Goal: Transaction & Acquisition: Book appointment/travel/reservation

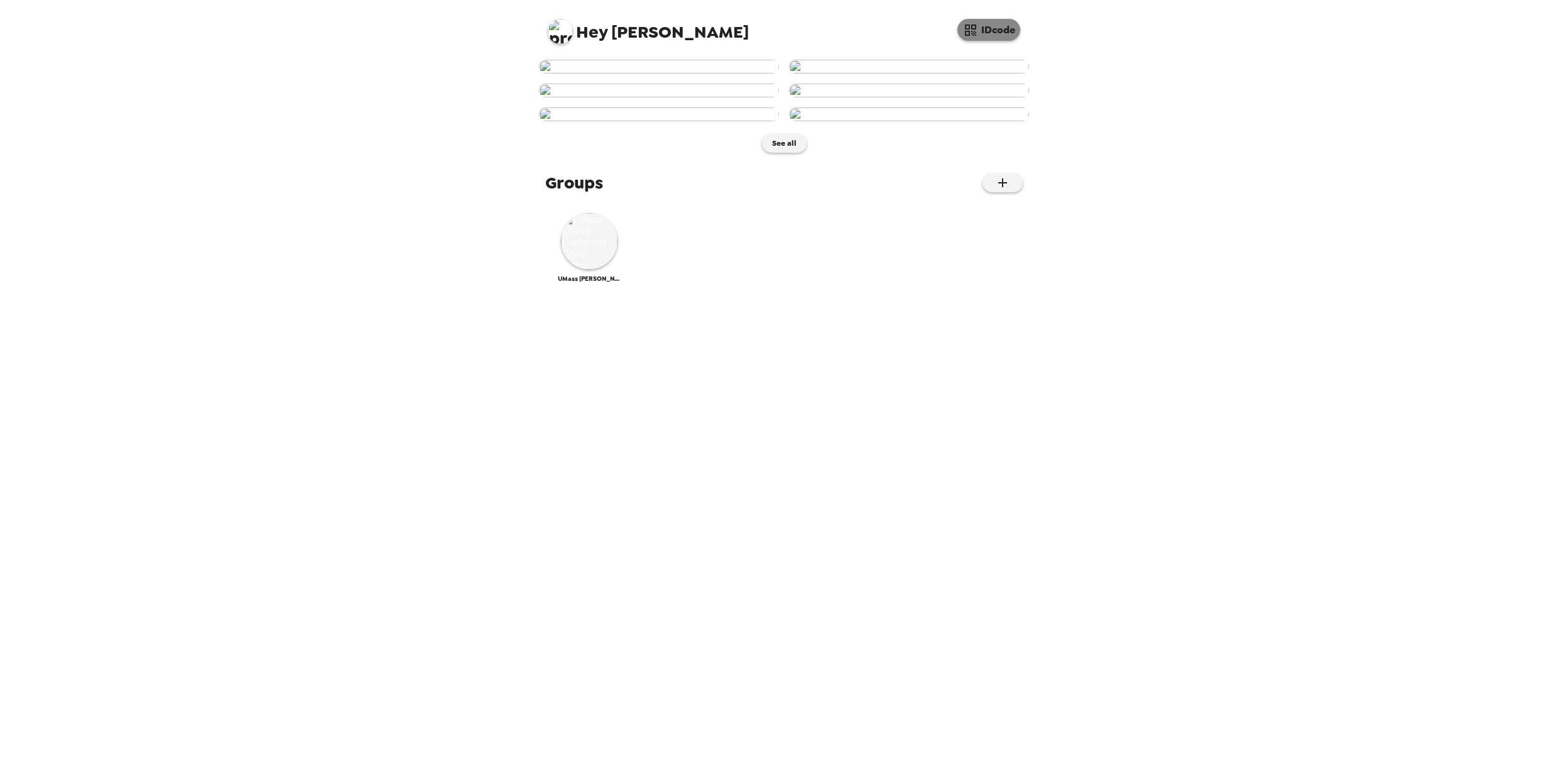
click at [998, 32] on button "IDcode" at bounding box center [988, 30] width 63 height 22
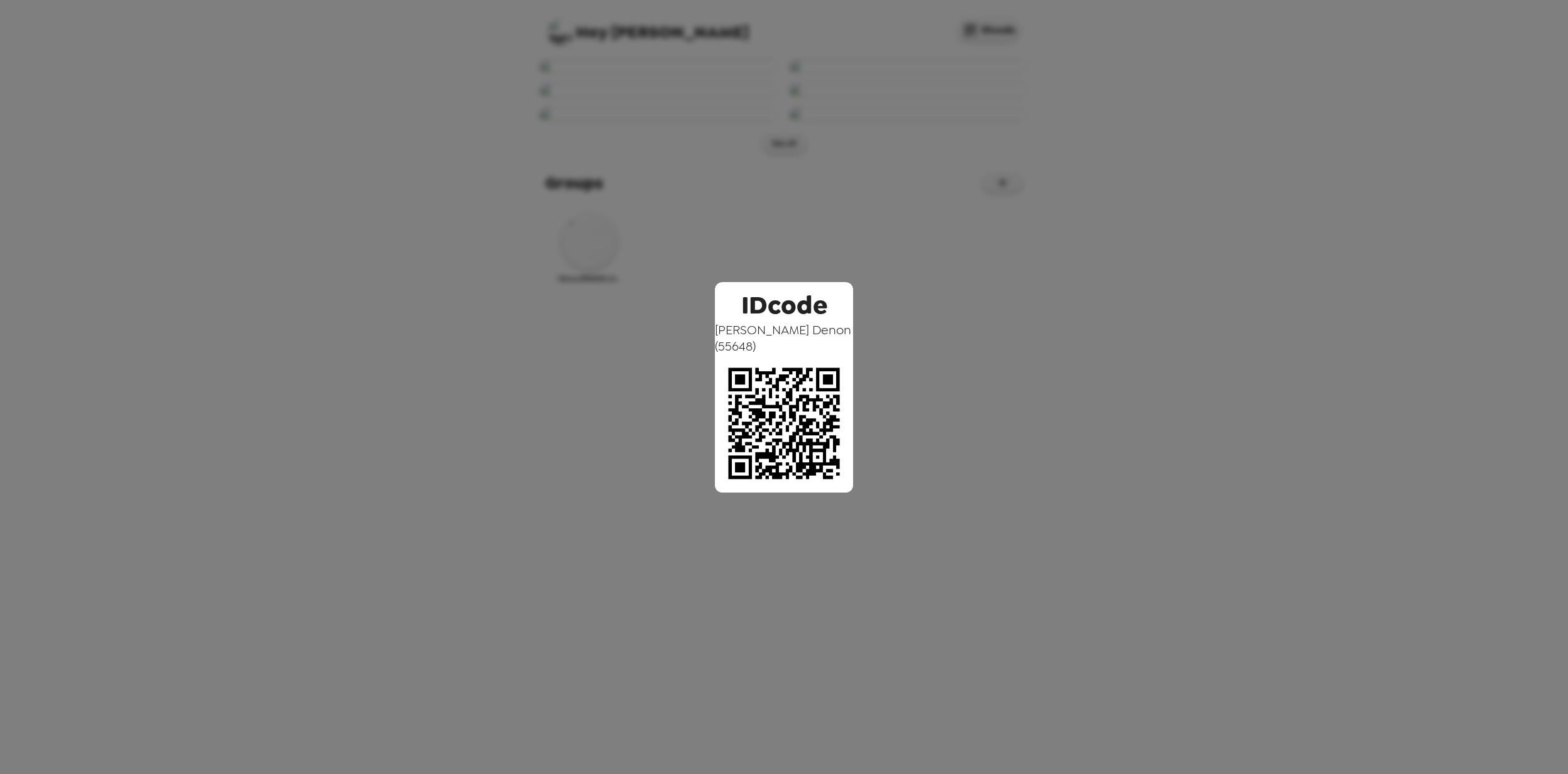
click at [586, 30] on div "IDcode Greg Denon ( 55648 )" at bounding box center [784, 387] width 1568 height 774
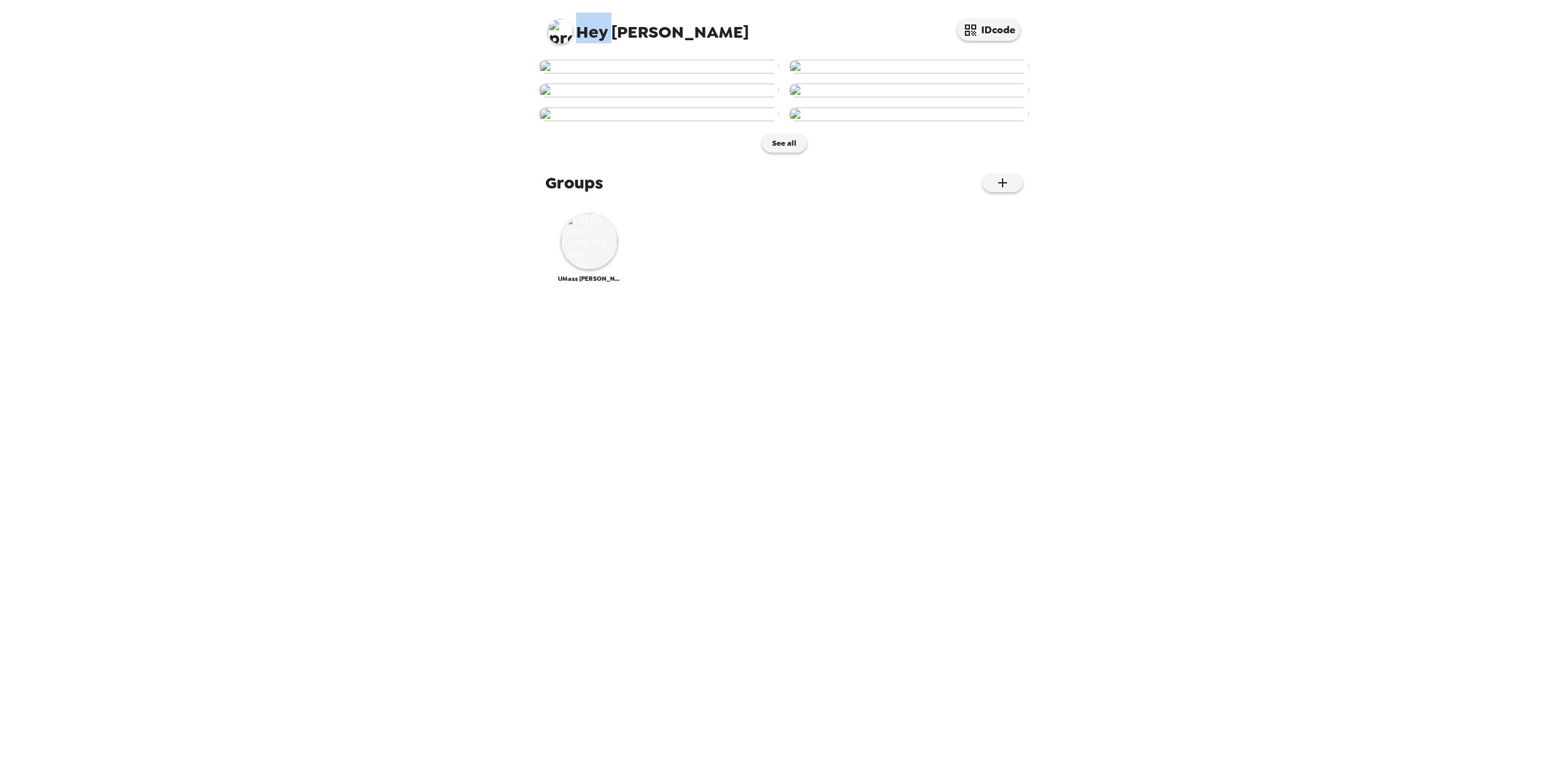
click at [585, 31] on span "Hey" at bounding box center [592, 32] width 31 height 23
drag, startPoint x: 585, startPoint y: 31, endPoint x: 563, endPoint y: 36, distance: 22.6
click at [563, 36] on img at bounding box center [560, 31] width 25 height 25
click at [592, 59] on span "Edit my info" at bounding box center [583, 60] width 50 height 10
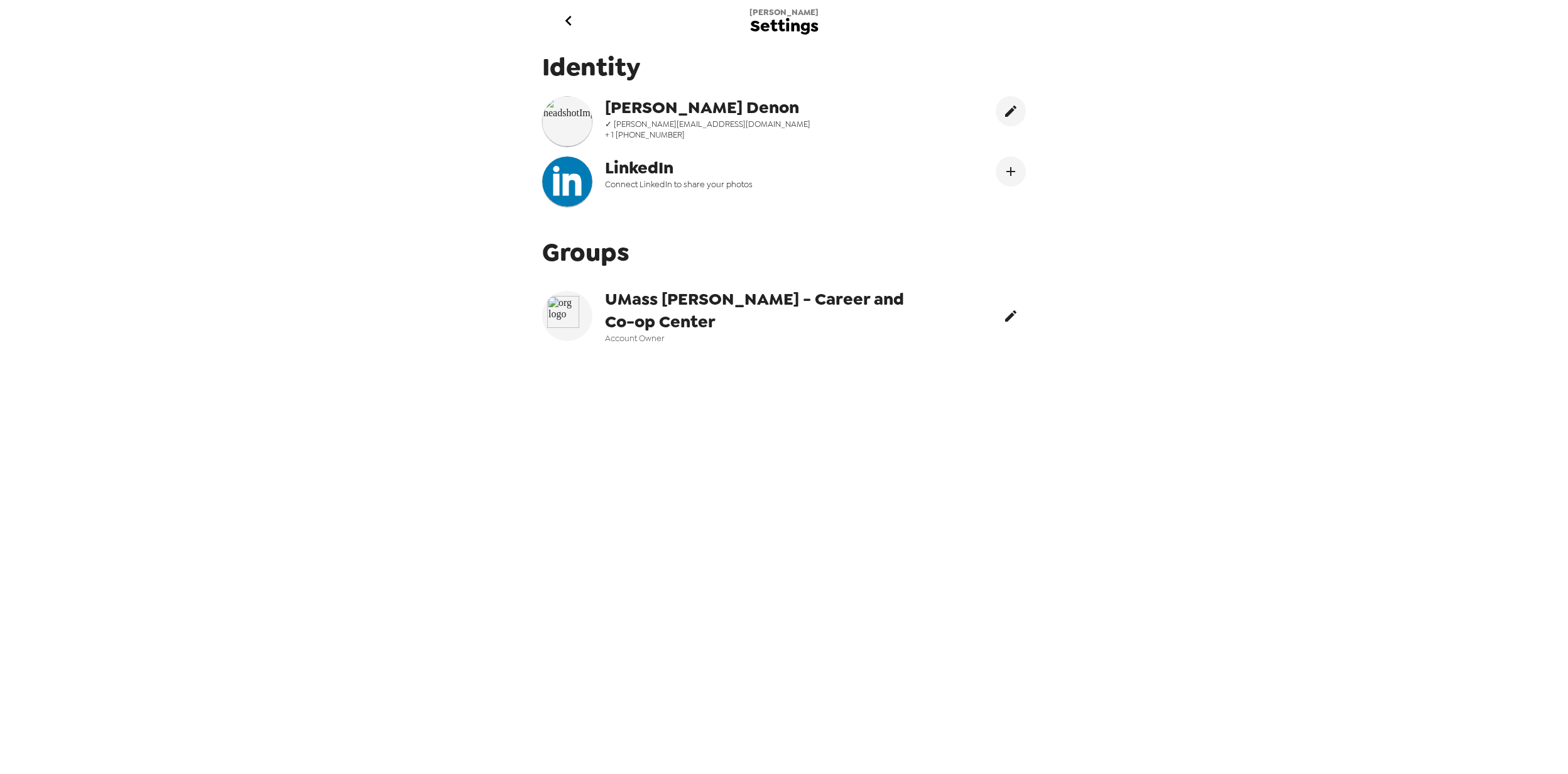
click at [1003, 322] on icon "edit" at bounding box center [1011, 315] width 15 height 15
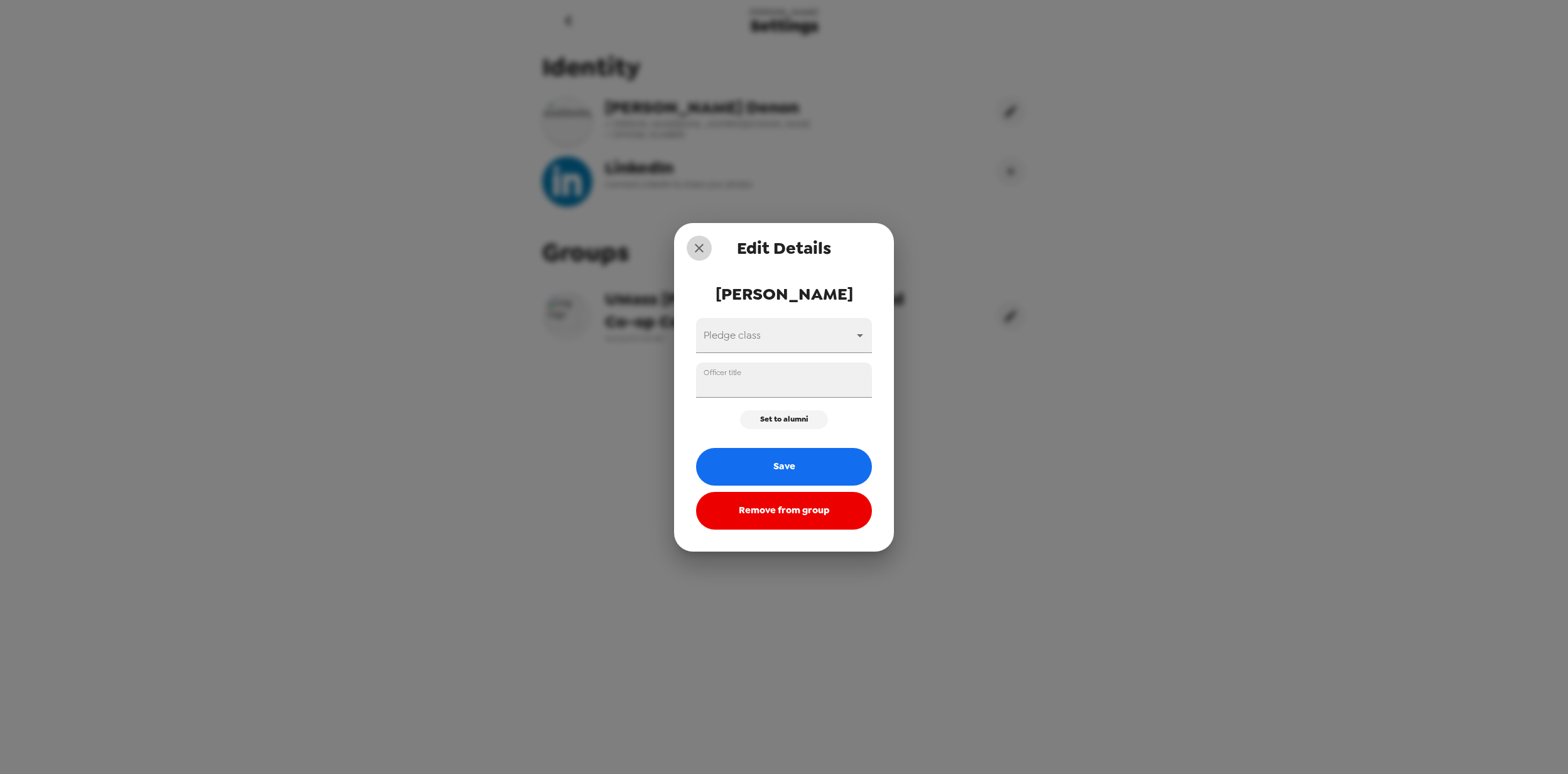
click at [705, 246] on icon "close" at bounding box center [699, 248] width 15 height 15
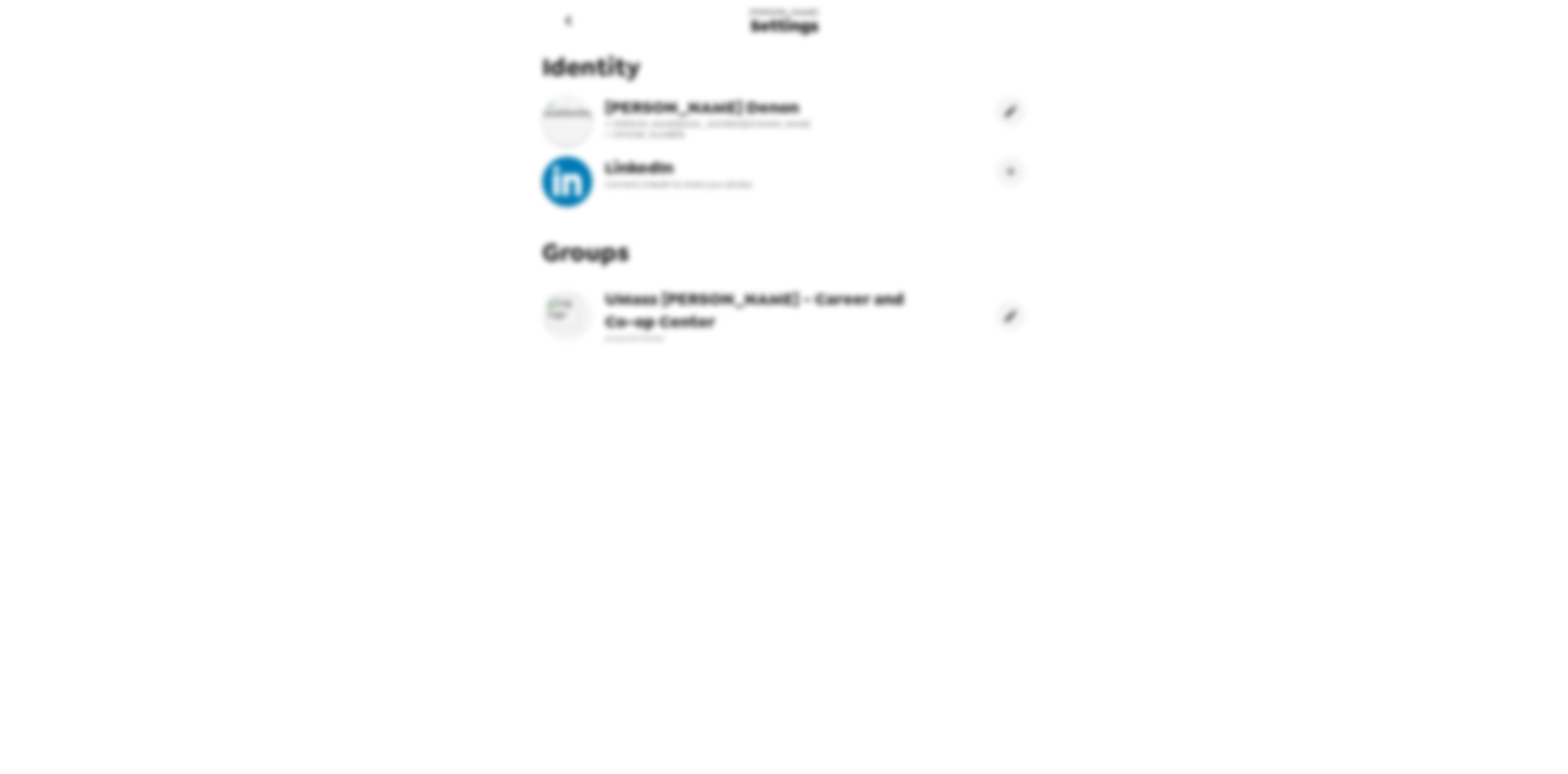
click at [425, 221] on div "Greg Settings Identity Greg Denon ✓ gregory_denon@uml.edu + 1 (617) 504-4592 Li…" at bounding box center [784, 387] width 1568 height 774
drag, startPoint x: 642, startPoint y: 114, endPoint x: 657, endPoint y: 111, distance: 15.3
click at [648, 113] on span "Greg Denon" at bounding box center [731, 107] width 254 height 23
click at [571, 21] on icon "go back" at bounding box center [569, 20] width 20 height 20
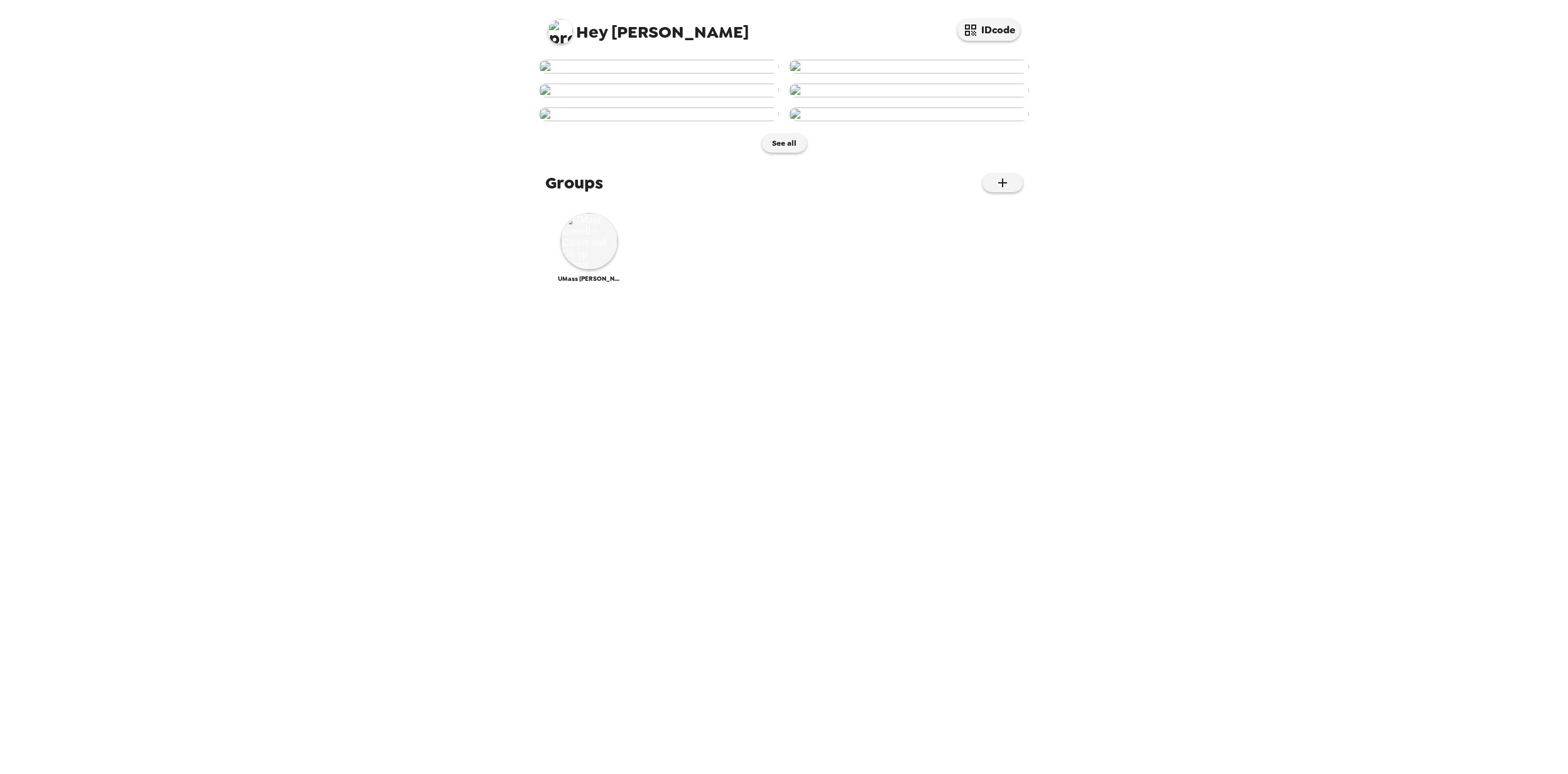
click at [1240, 186] on div "Hey Greg IDcode See all Groups UMass Lowell - Career and Co-op Center" at bounding box center [784, 387] width 1568 height 774
click at [572, 269] on img at bounding box center [589, 241] width 56 height 56
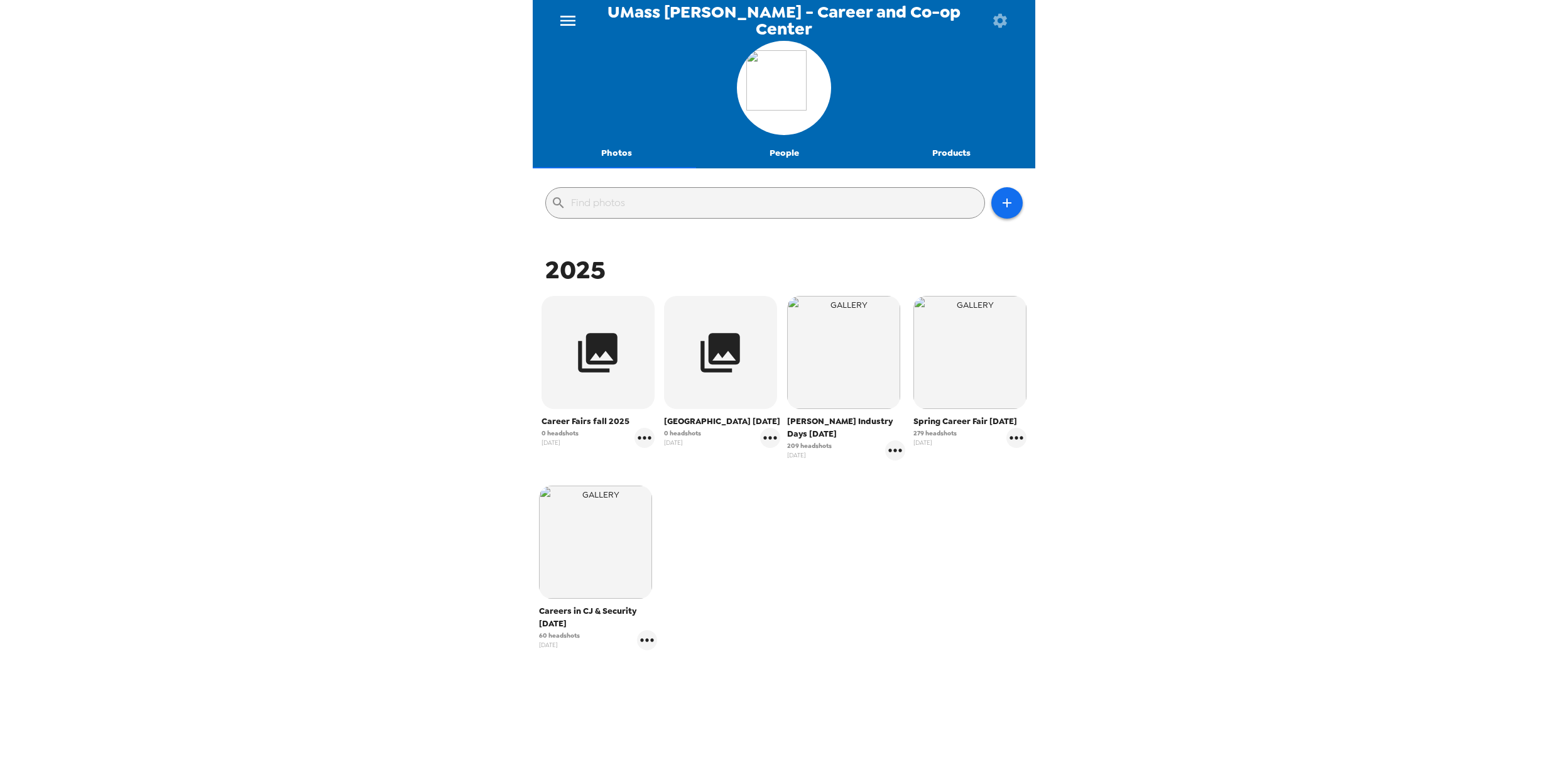
click at [569, 19] on icon "menu" at bounding box center [568, 20] width 20 height 20
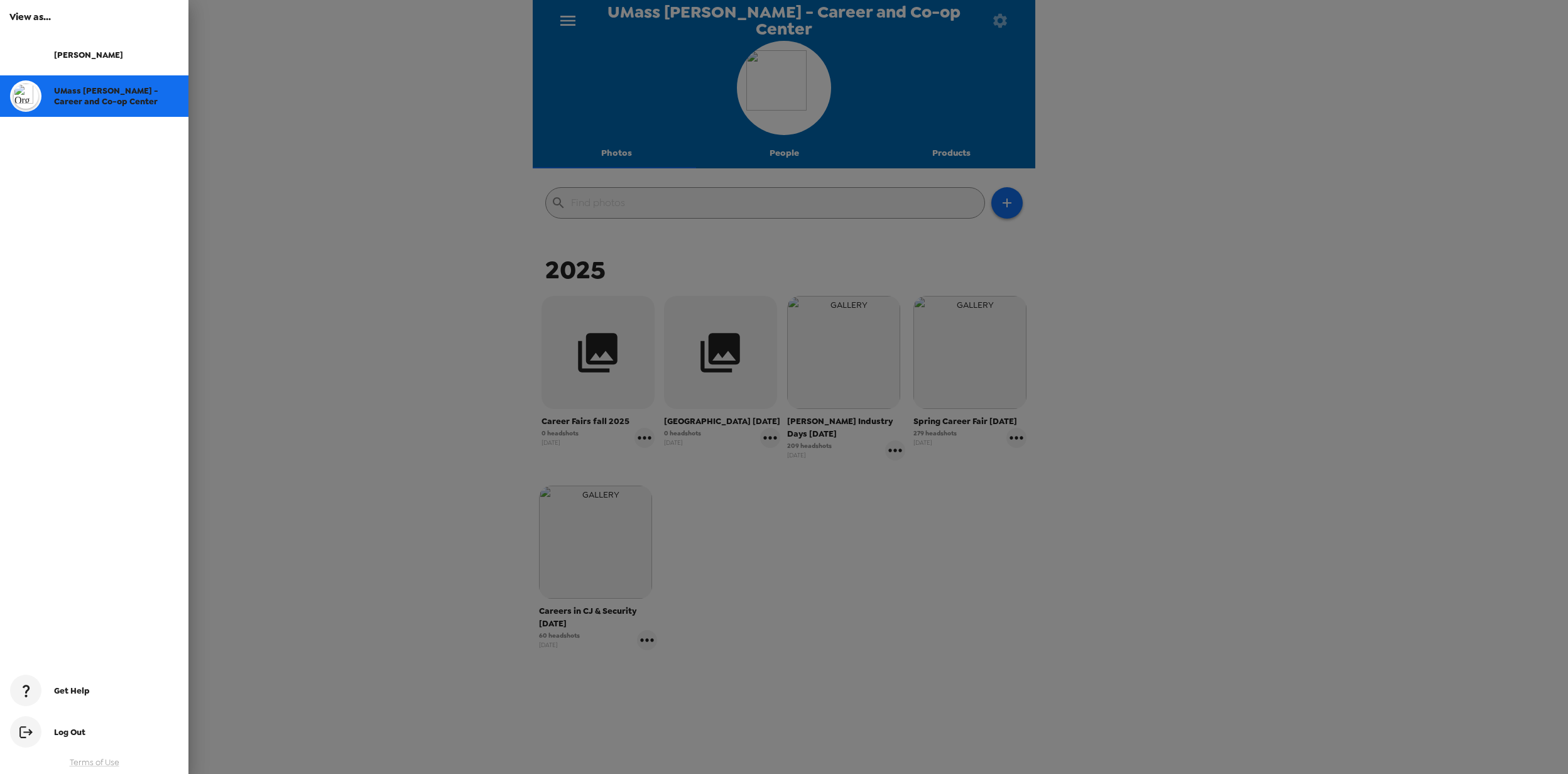
click at [91, 94] on span "UMass [PERSON_NAME] - Career and Co-op Center" at bounding box center [106, 96] width 104 height 21
click at [404, 161] on div at bounding box center [784, 387] width 1568 height 774
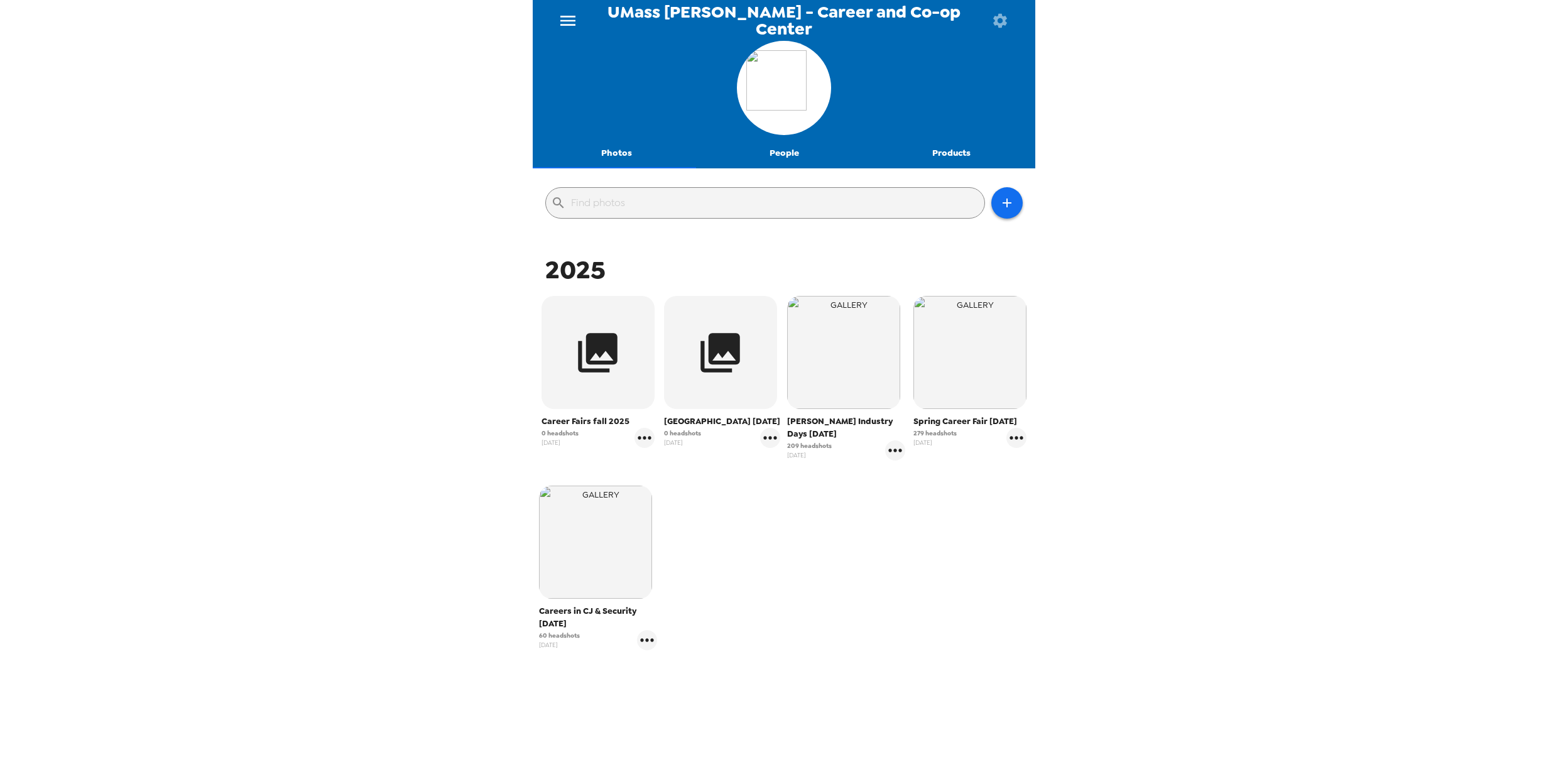
click at [998, 21] on icon "button" at bounding box center [1000, 20] width 18 height 18
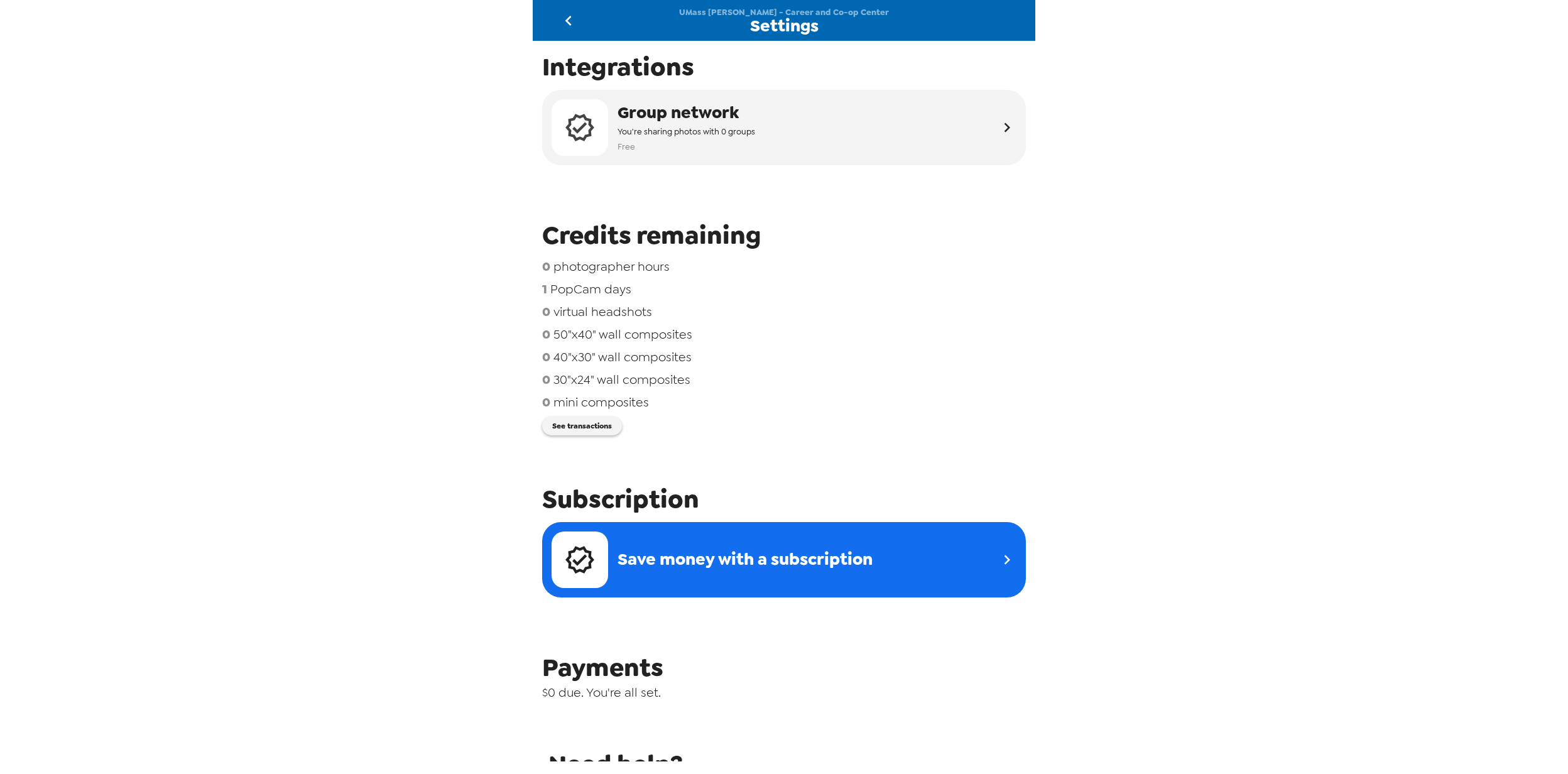
click at [317, 383] on div "UMass Lowell - Career and Co-op Center Settings Integrations Group network You'…" at bounding box center [784, 387] width 1568 height 774
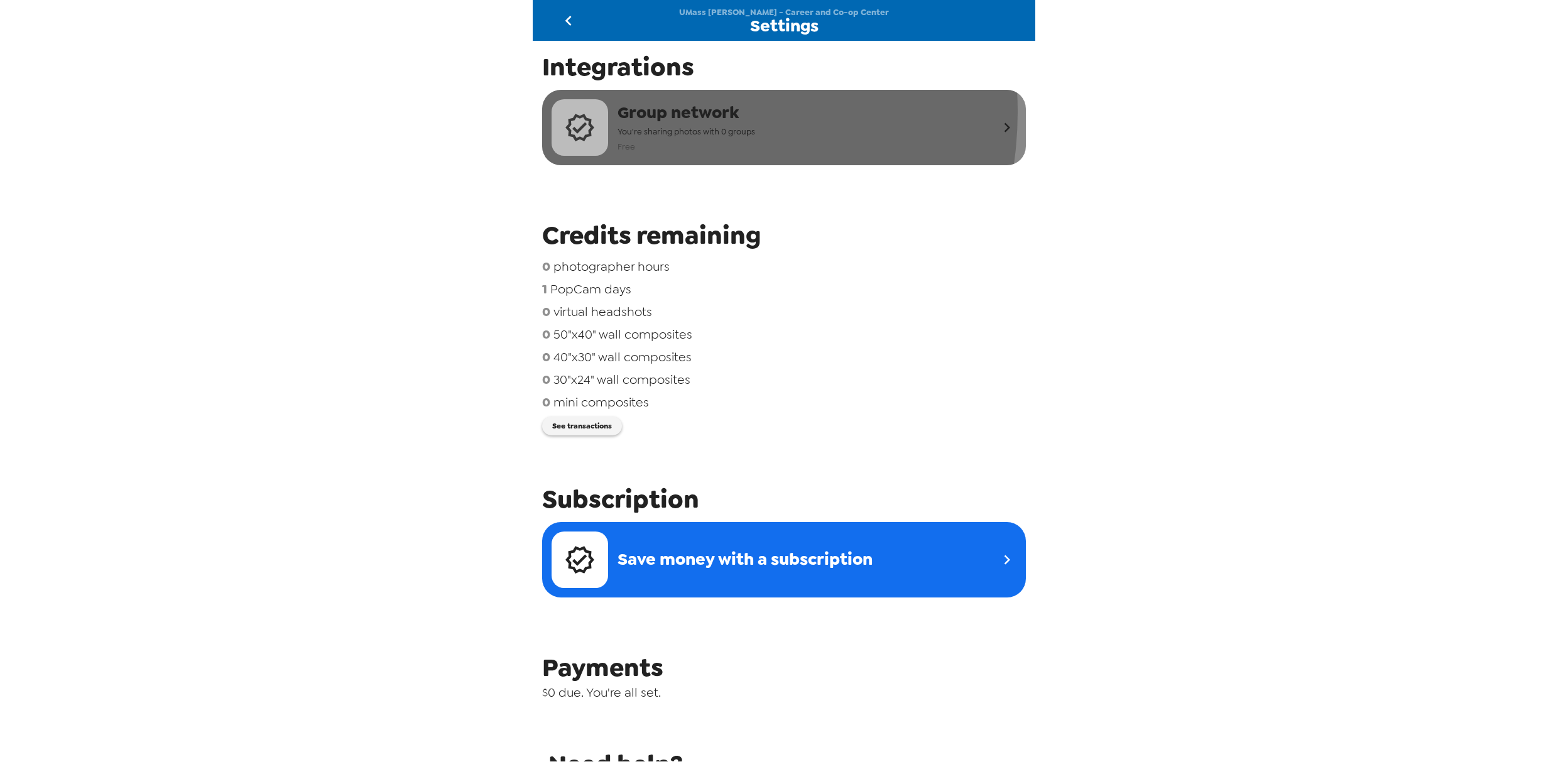
click at [656, 112] on span "Group network" at bounding box center [687, 113] width 138 height 23
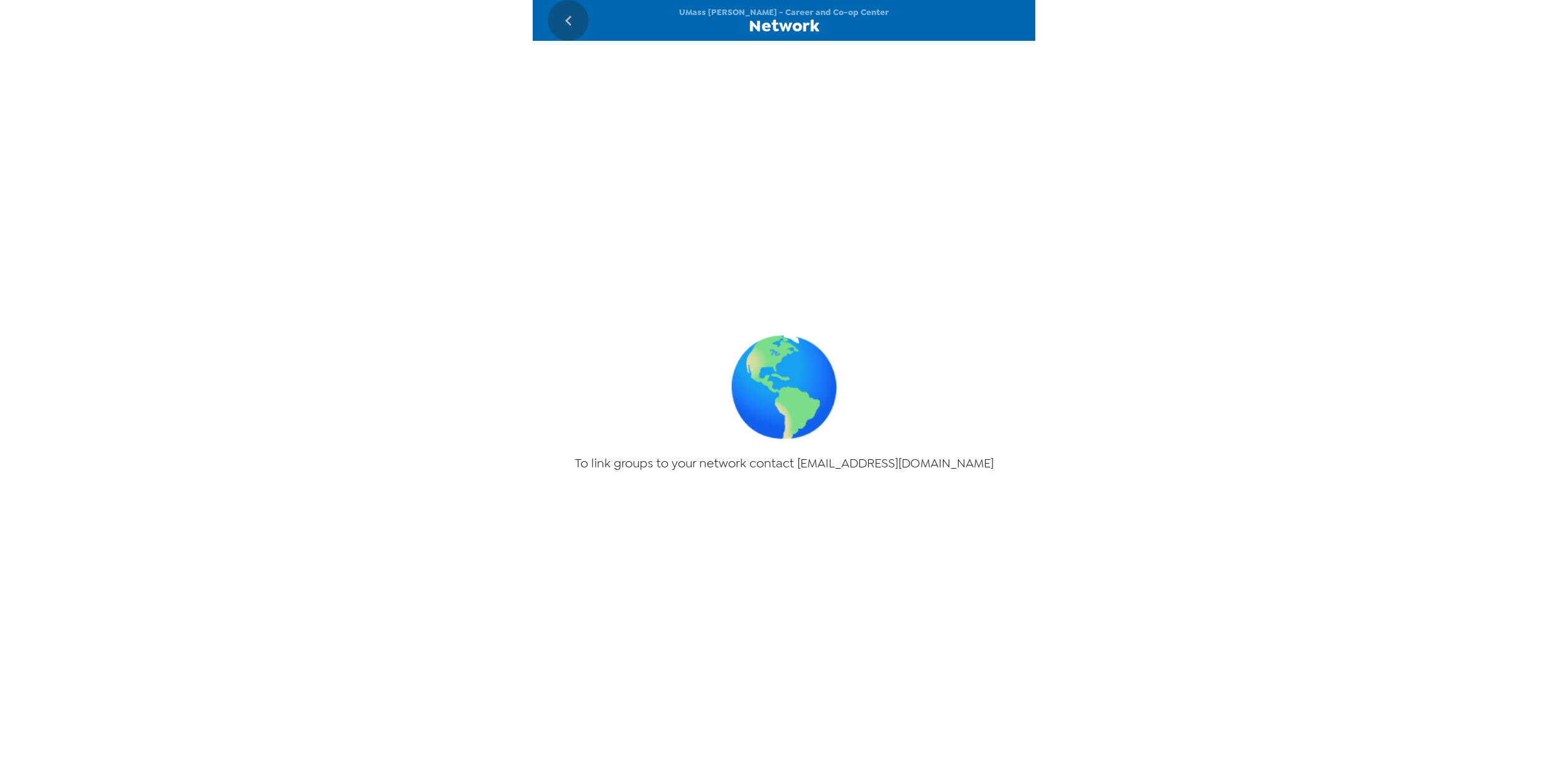
click at [561, 18] on icon "go back" at bounding box center [569, 20] width 20 height 20
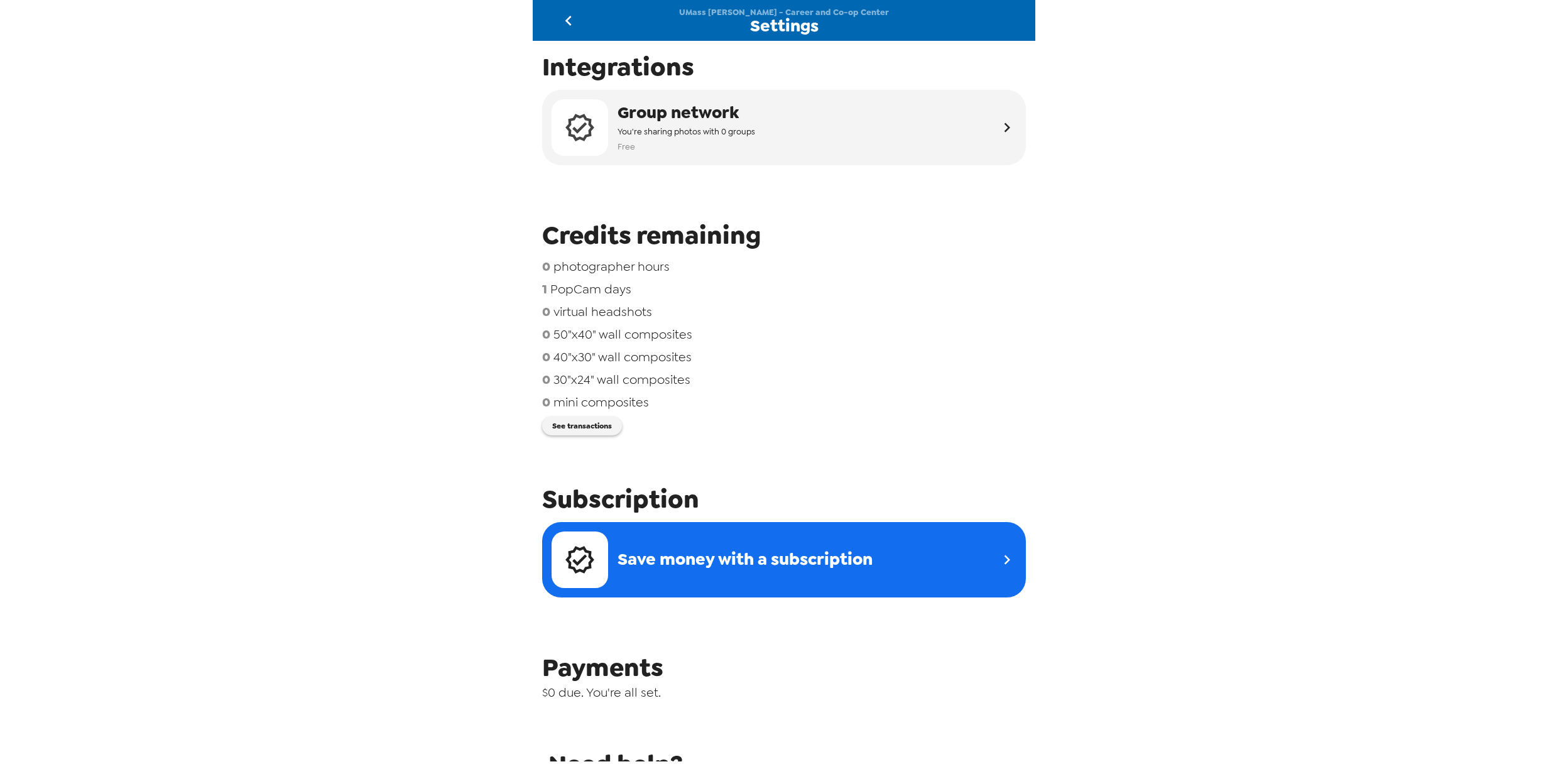
click at [561, 18] on icon "go back" at bounding box center [569, 20] width 20 height 20
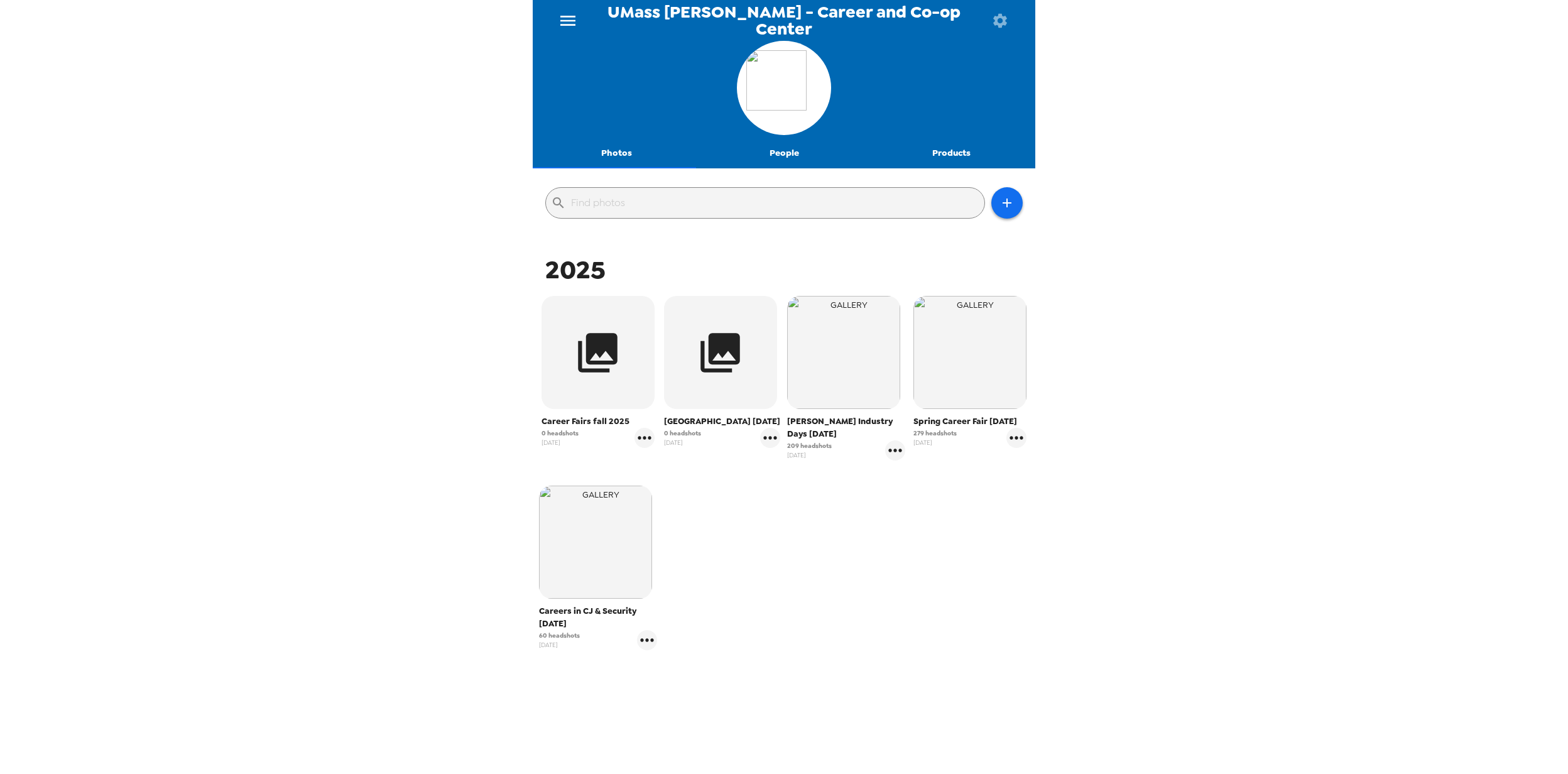
click at [933, 153] on button "Products" at bounding box center [951, 153] width 167 height 30
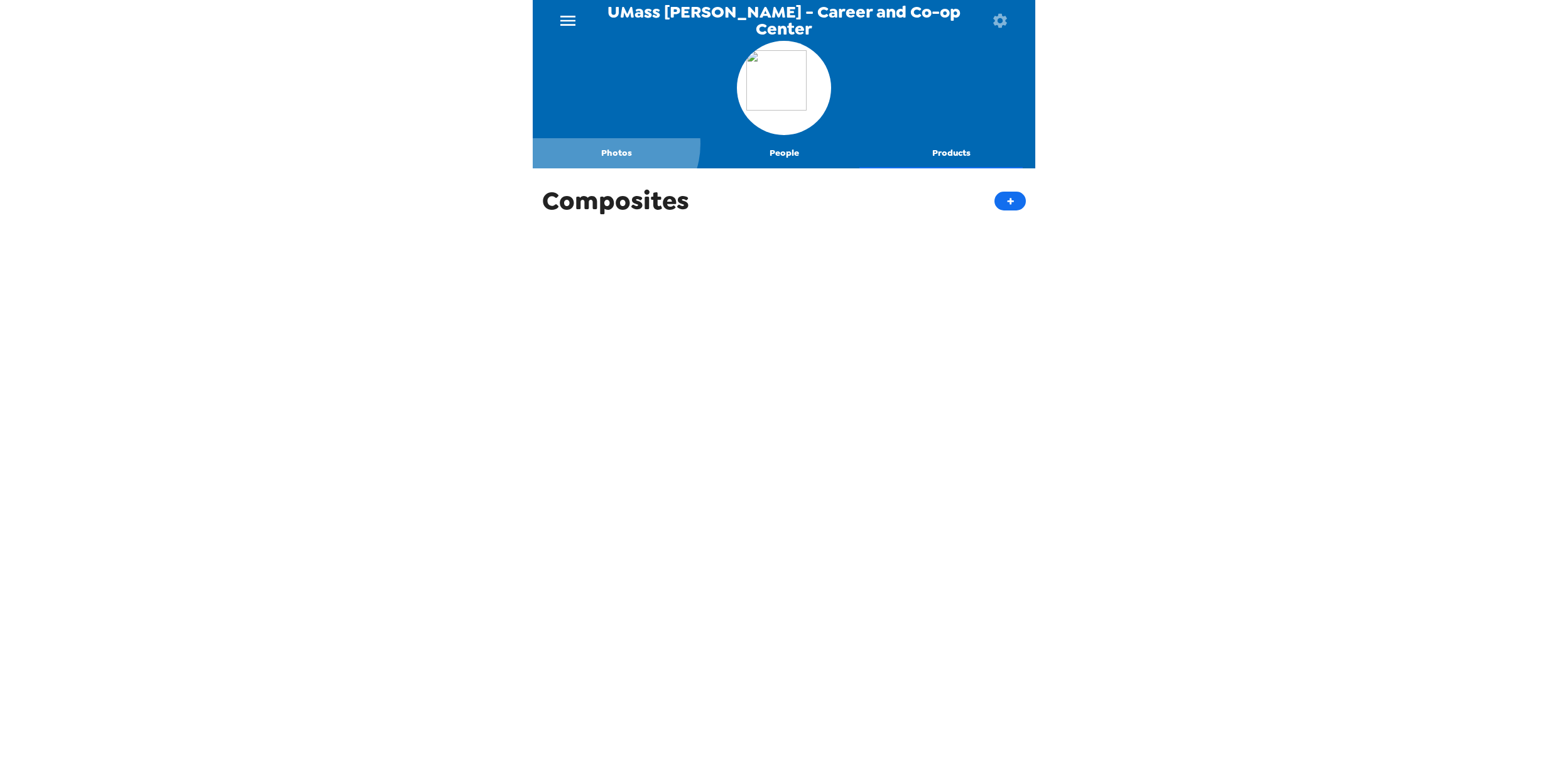
click at [613, 144] on button "Photos" at bounding box center [617, 153] width 167 height 30
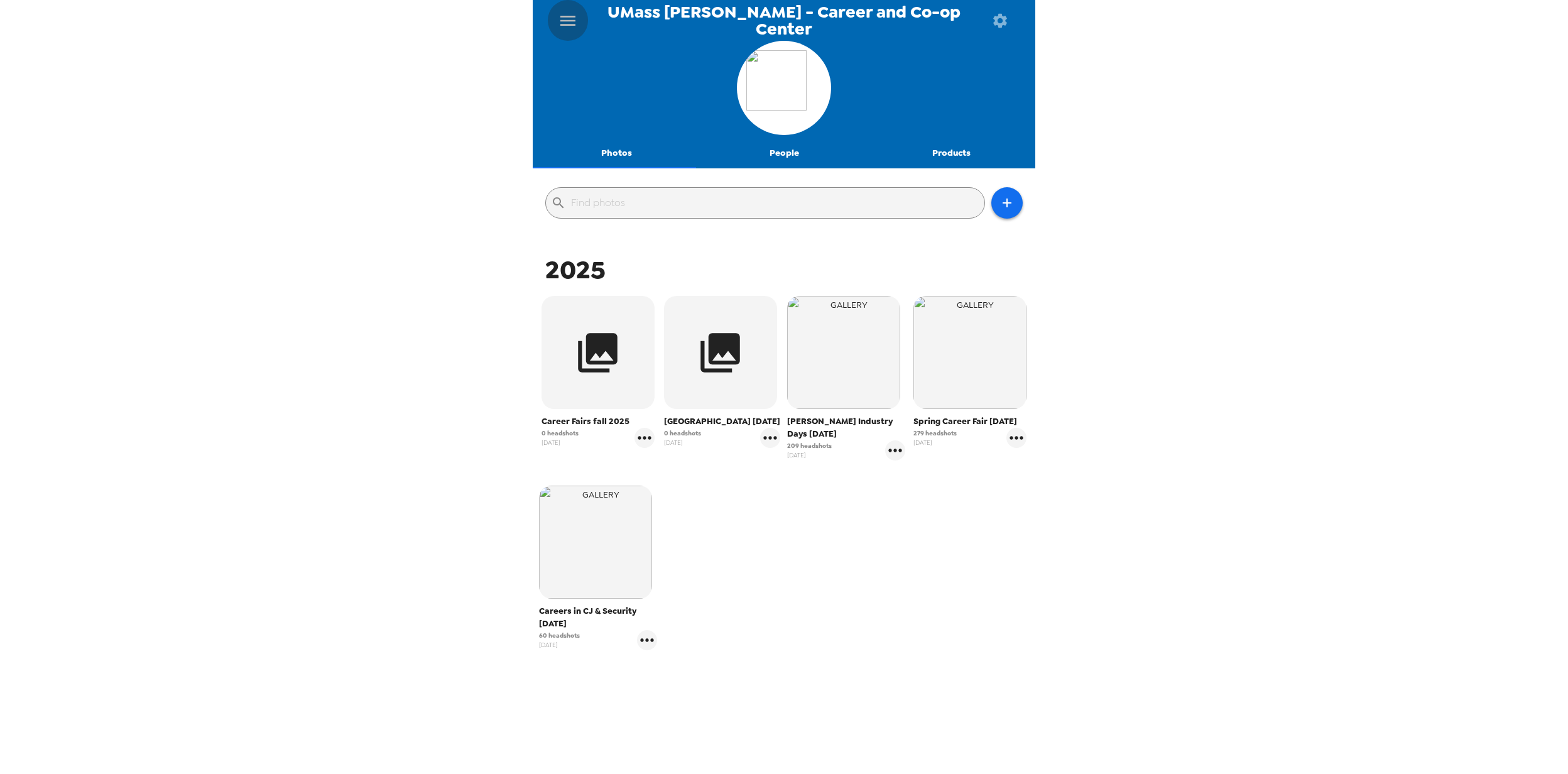
click at [566, 19] on icon "menu" at bounding box center [568, 20] width 20 height 20
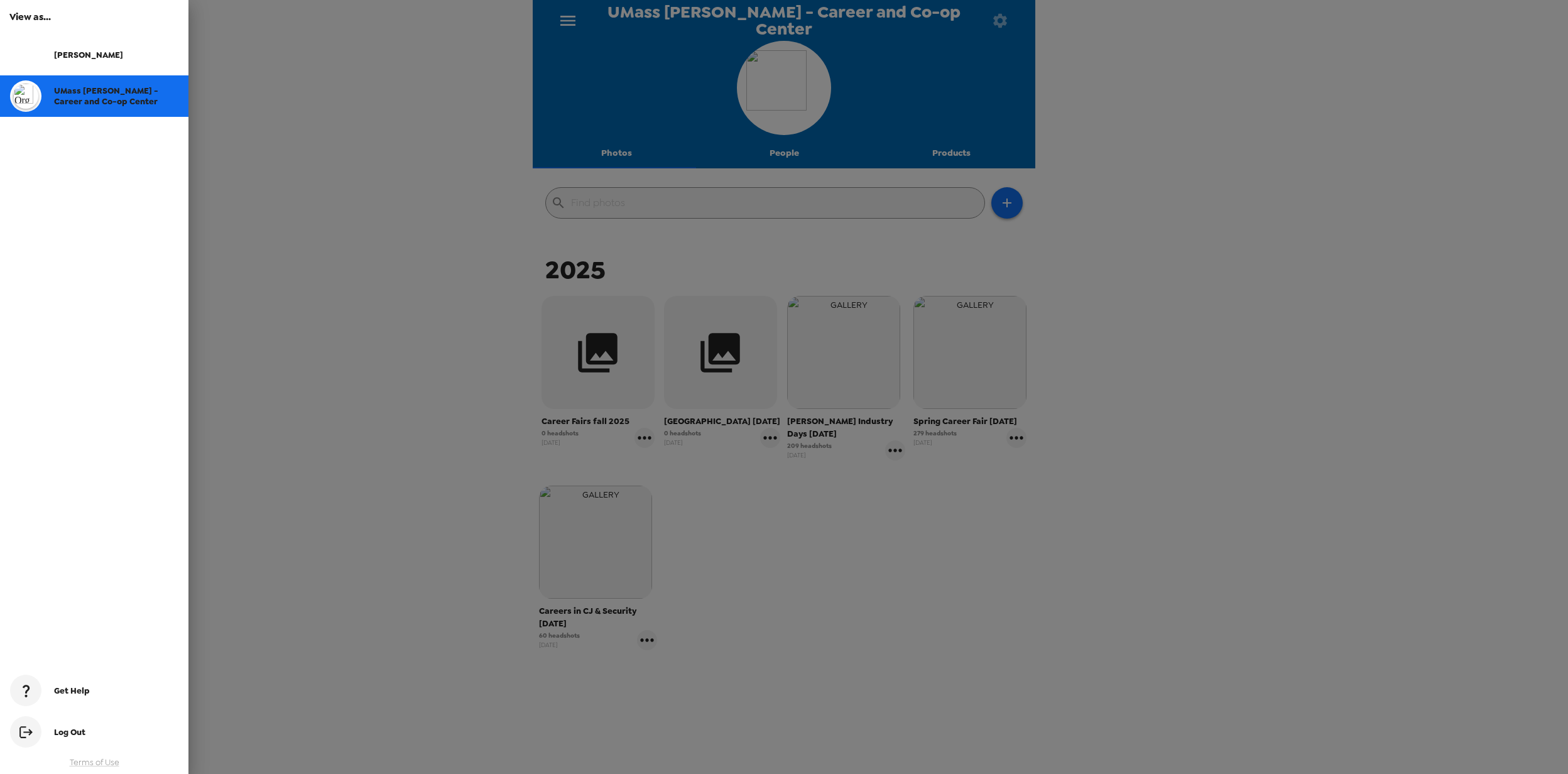
click at [355, 374] on div at bounding box center [784, 387] width 1568 height 774
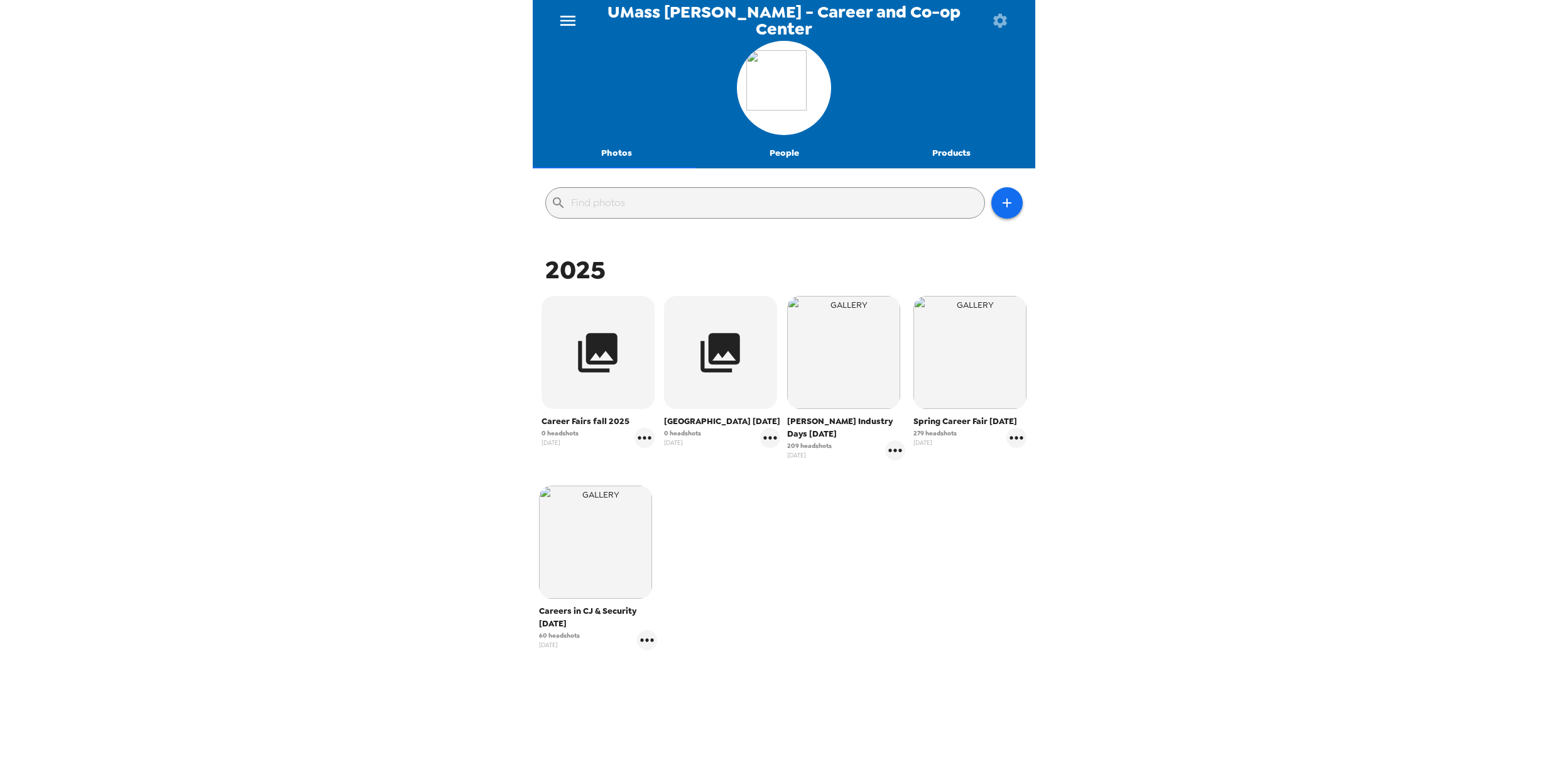
click at [639, 204] on input "text" at bounding box center [775, 202] width 408 height 20
click at [1001, 210] on icon "button" at bounding box center [1007, 202] width 15 height 15
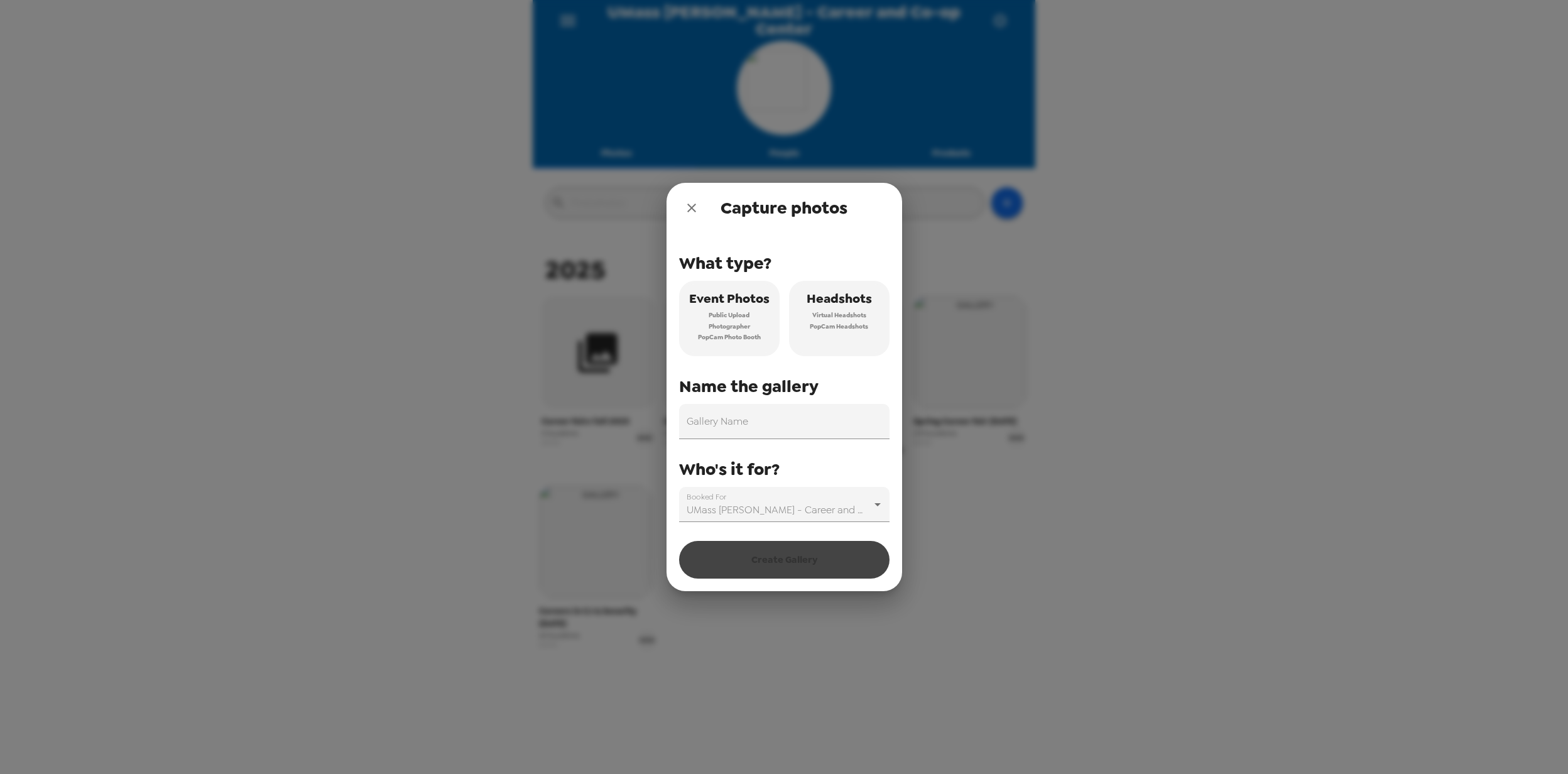
click at [289, 292] on div "Capture photos What type? Event Photos Public Upload Photographer PopCam Photo …" at bounding box center [784, 387] width 1568 height 774
click at [690, 207] on icon "close" at bounding box center [692, 208] width 9 height 9
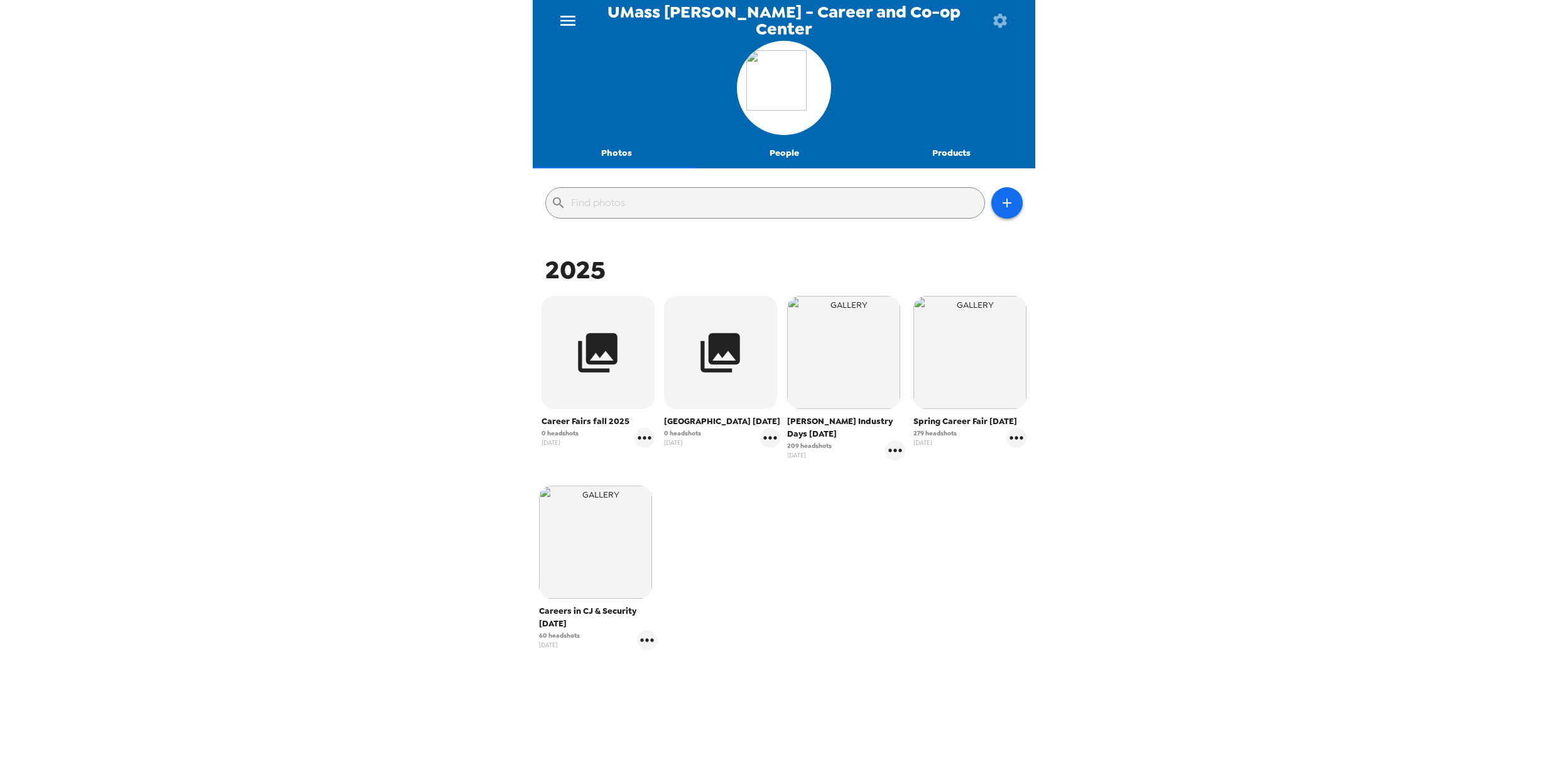
click at [315, 283] on div "UMass Lowell - Career and Co-op Center Photos People Products ​ 2025 Career Fai…" at bounding box center [784, 387] width 1568 height 774
click at [604, 373] on icon "button" at bounding box center [598, 352] width 47 height 47
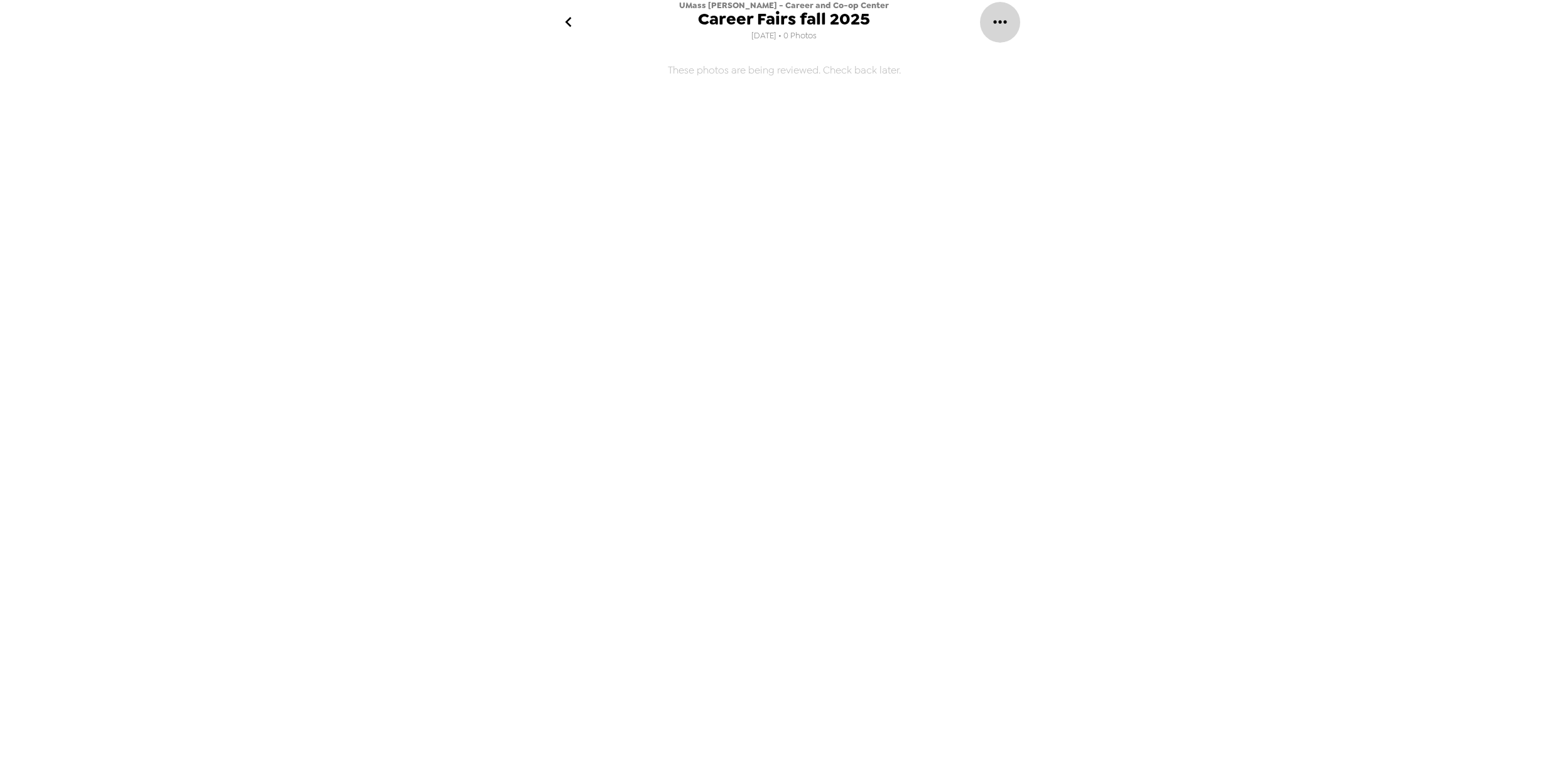
click at [1001, 23] on icon "gallery menu" at bounding box center [1000, 21] width 20 height 20
click at [1034, 56] on span "Edit Shoot" at bounding box center [1064, 58] width 104 height 15
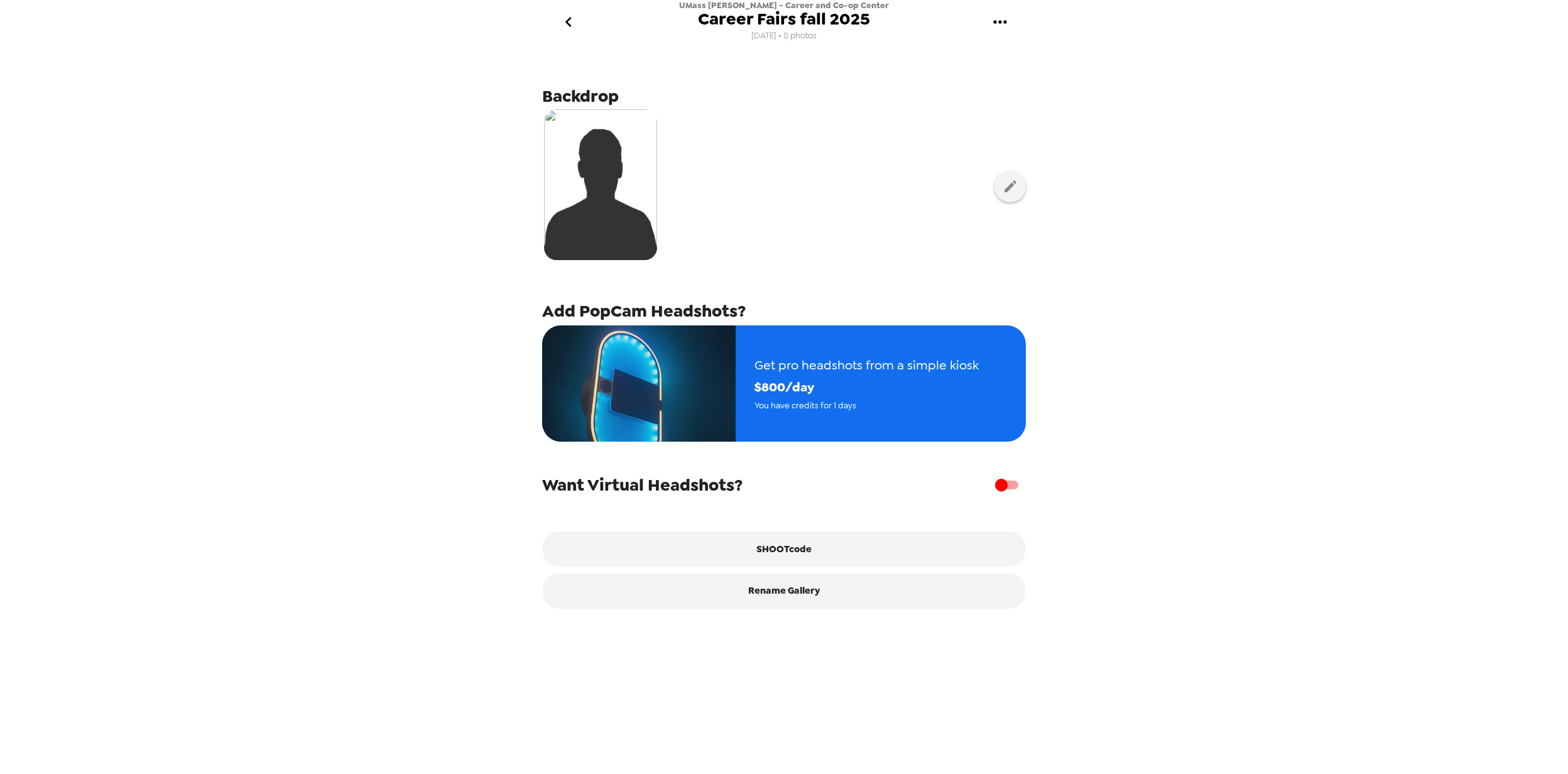
click at [360, 347] on div "UMass Lowell - Career and Co-op Center Career Fairs fall 2025 8/18/25 • 0 photo…" at bounding box center [784, 387] width 1568 height 774
click at [995, 18] on icon "gallery menu" at bounding box center [1000, 21] width 20 height 20
click at [1210, 237] on div at bounding box center [784, 387] width 1568 height 774
click at [613, 205] on img at bounding box center [600, 184] width 113 height 151
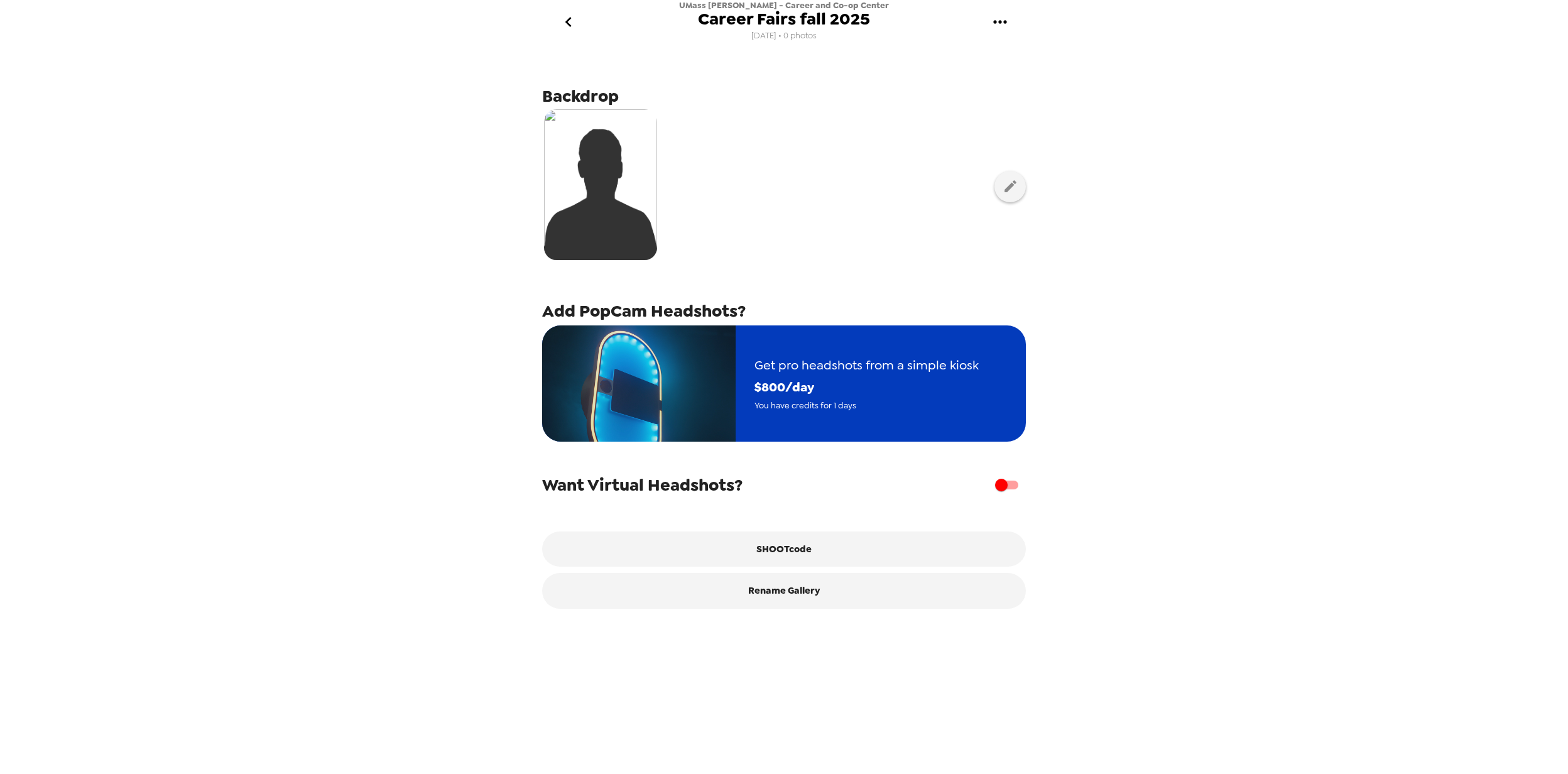
click at [826, 377] on span "$ 800 /day" at bounding box center [867, 387] width 225 height 22
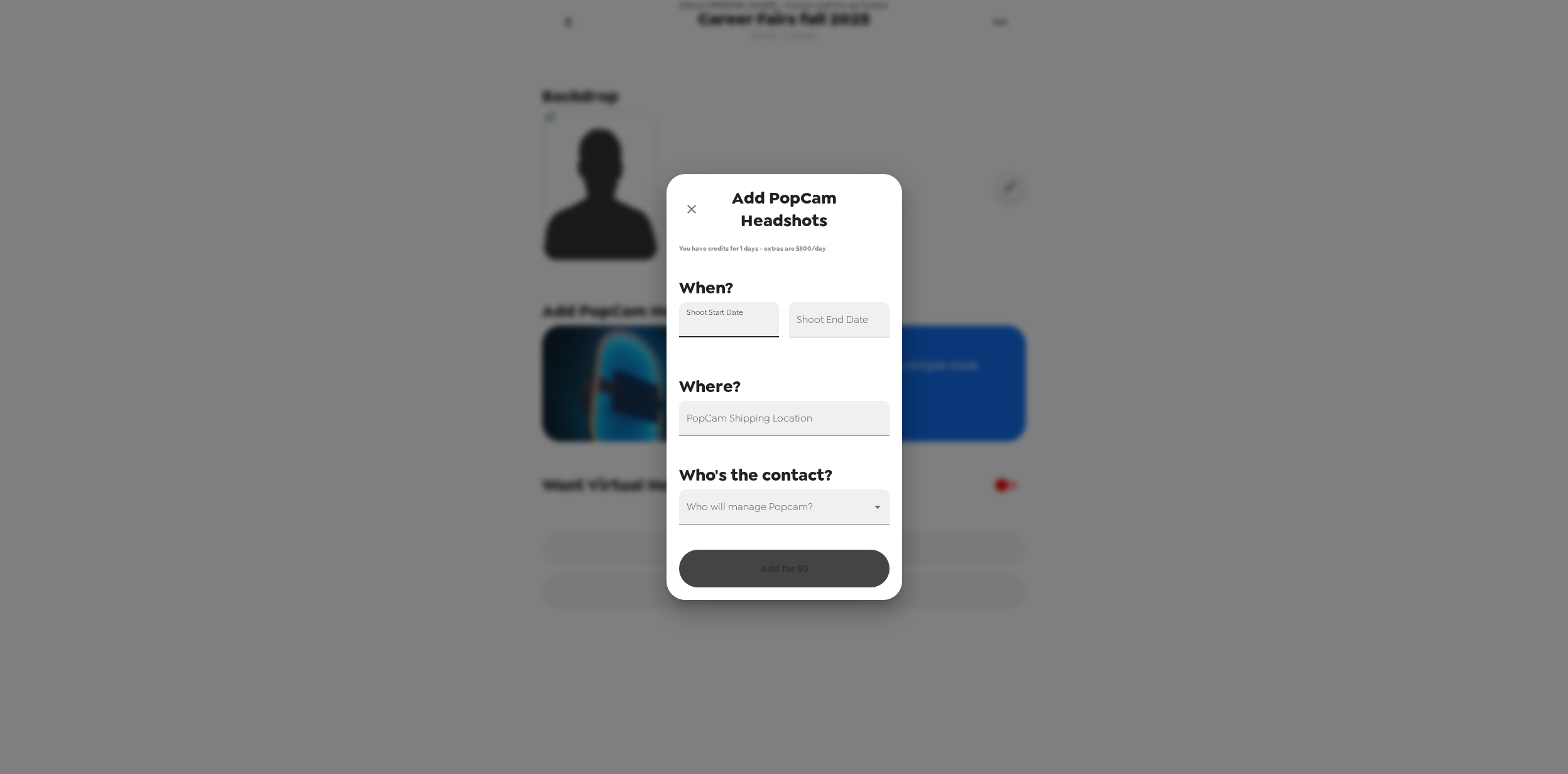
click at [745, 317] on div "Shoot Start Date" at bounding box center [729, 320] width 101 height 35
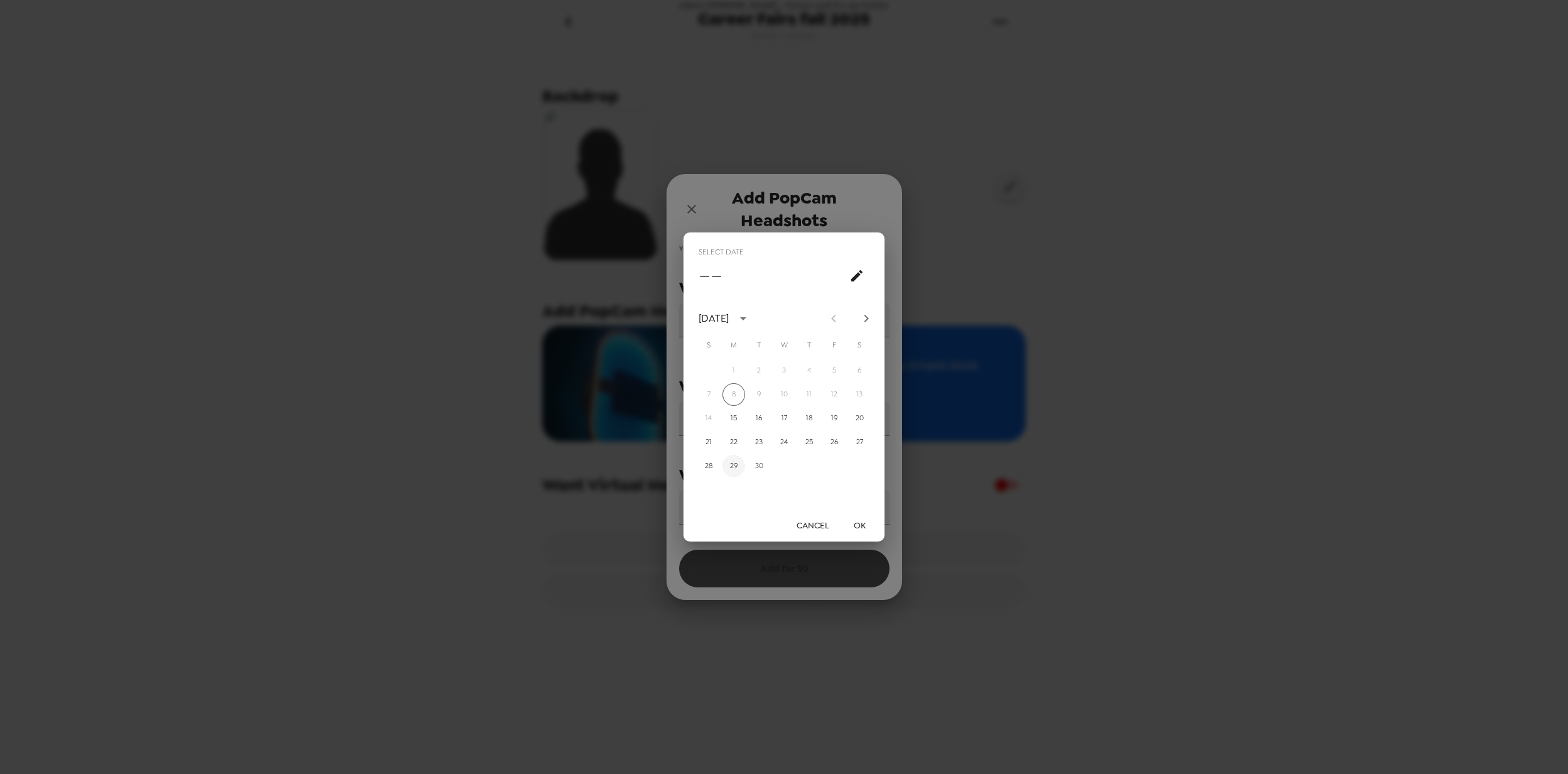
click at [735, 463] on button "29" at bounding box center [733, 466] width 23 height 23
type input "09/29/2025"
click at [852, 524] on button "OK" at bounding box center [859, 526] width 40 height 23
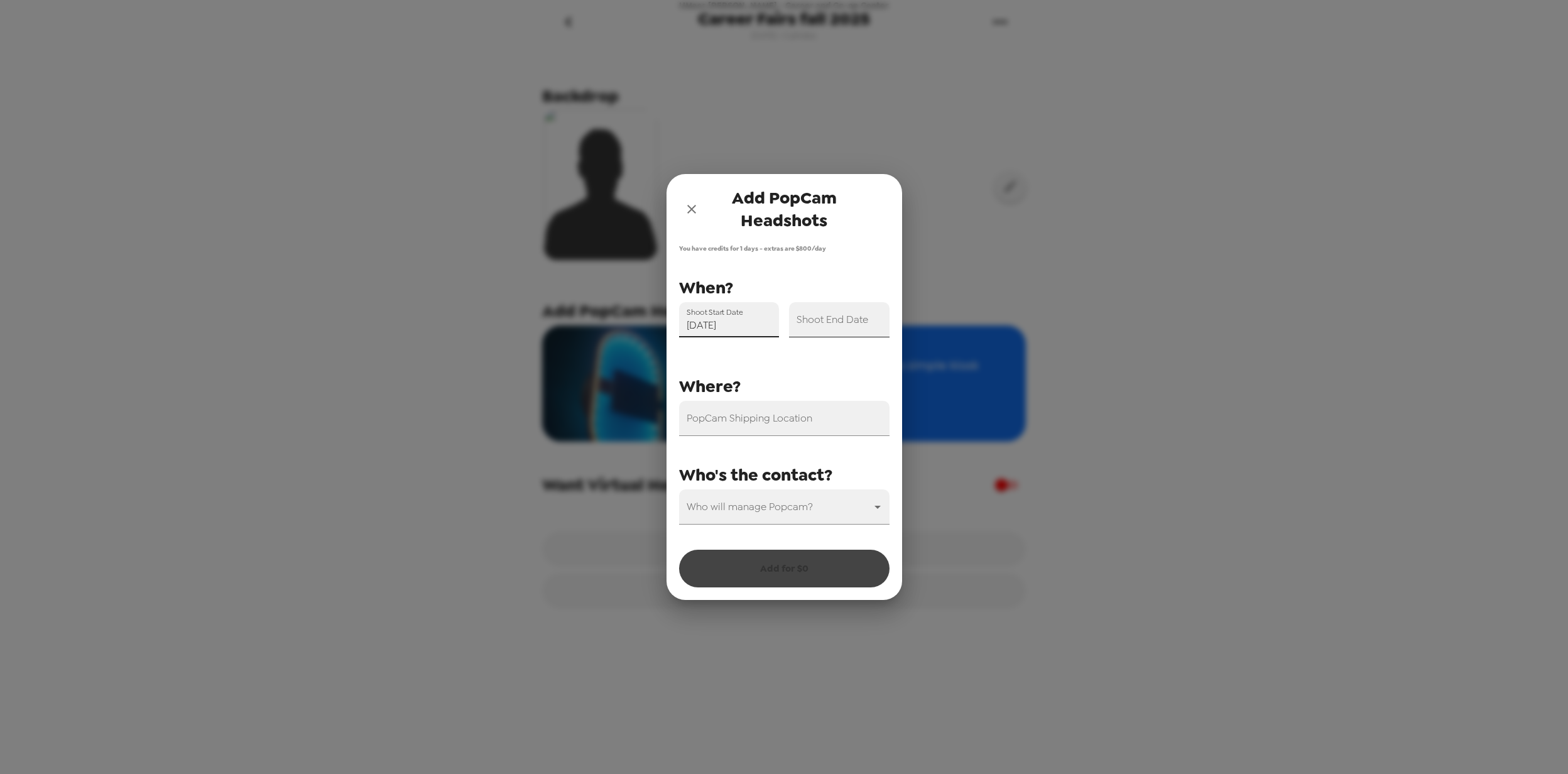
click at [837, 320] on input "Shoot End Date" at bounding box center [839, 320] width 101 height 35
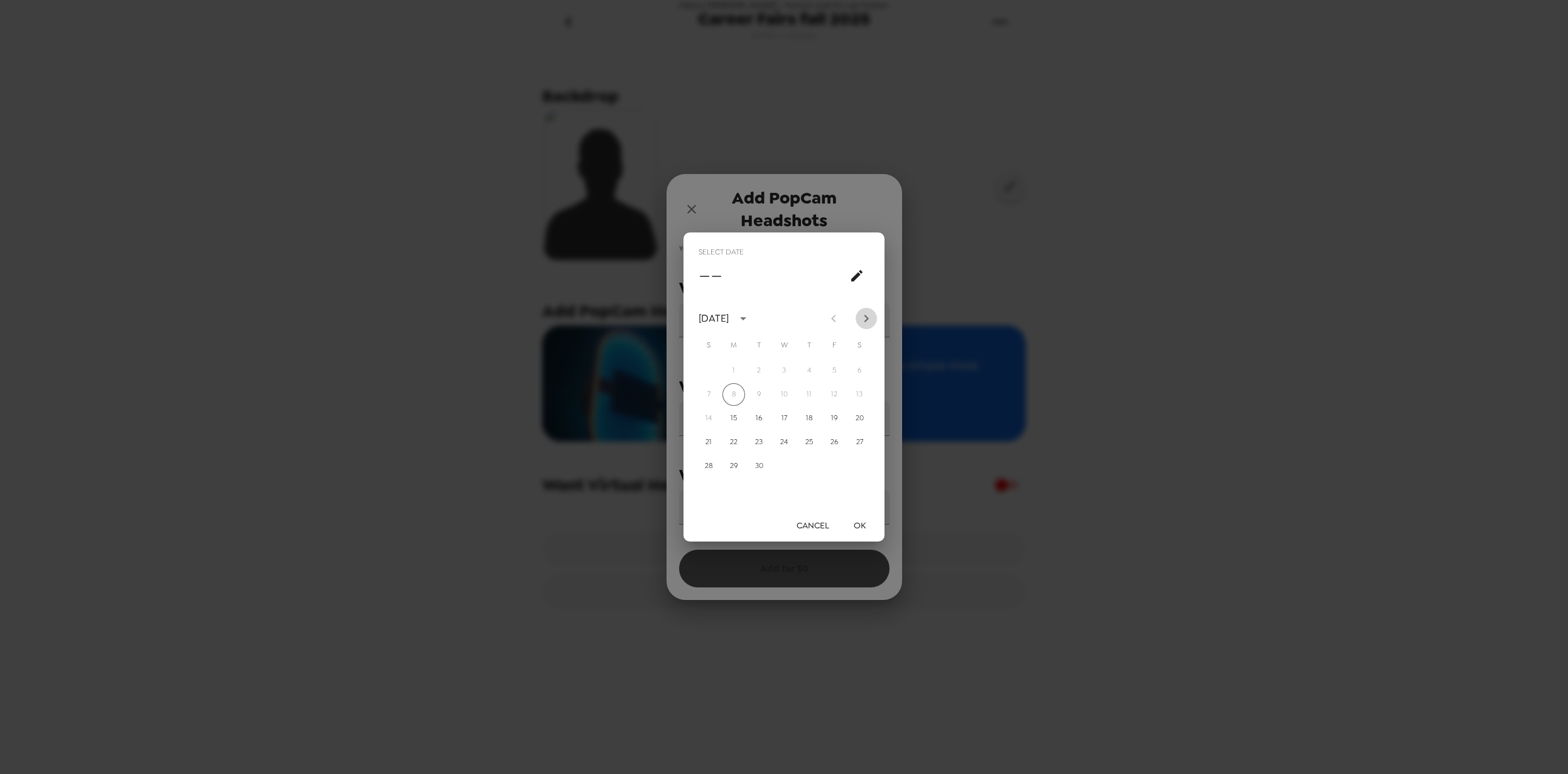
click at [863, 317] on icon "Next month" at bounding box center [866, 318] width 15 height 15
click at [785, 367] on button "1" at bounding box center [784, 370] width 23 height 23
type input "10/01/2025"
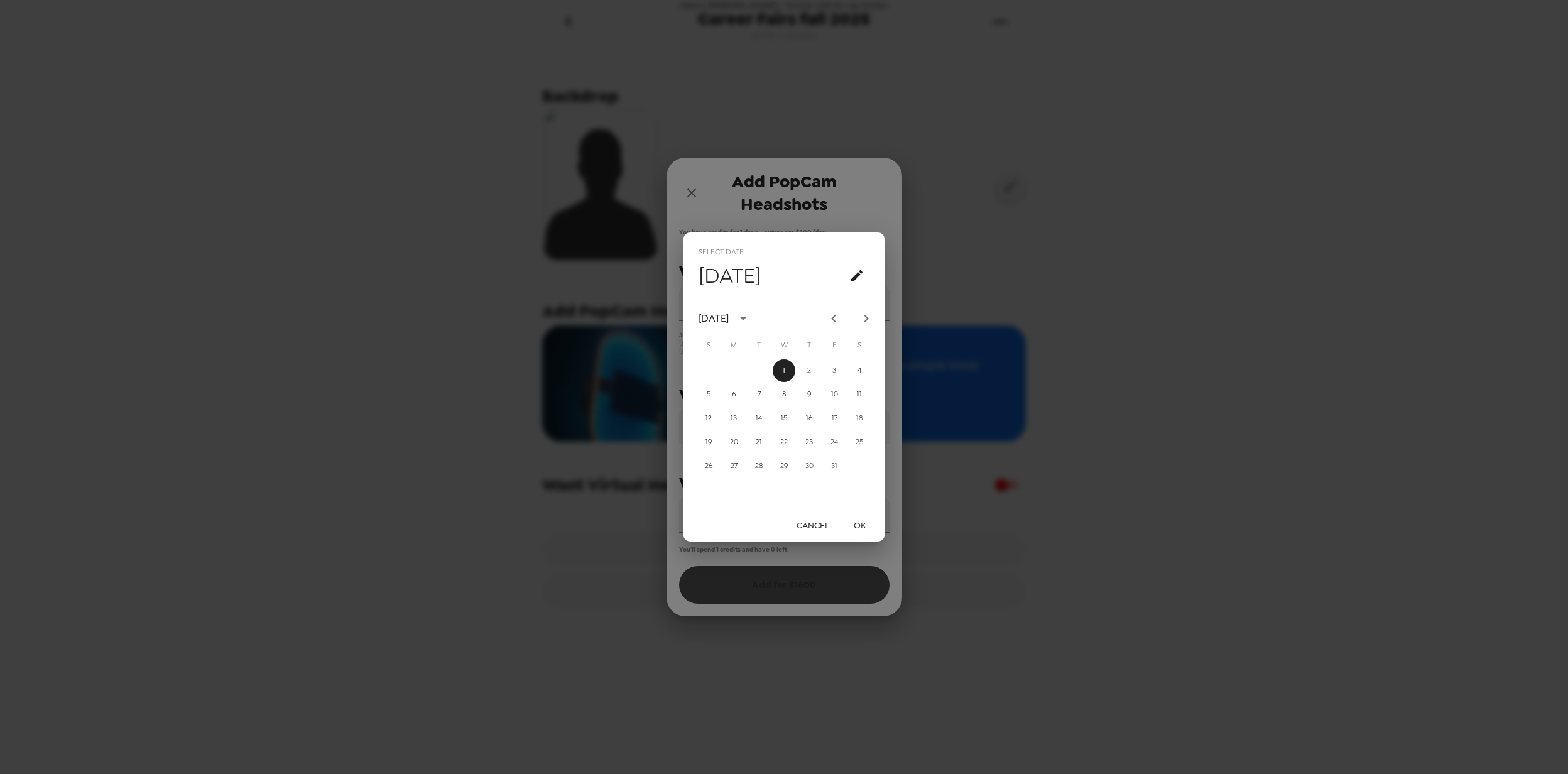
click at [862, 528] on button "OK" at bounding box center [859, 526] width 40 height 23
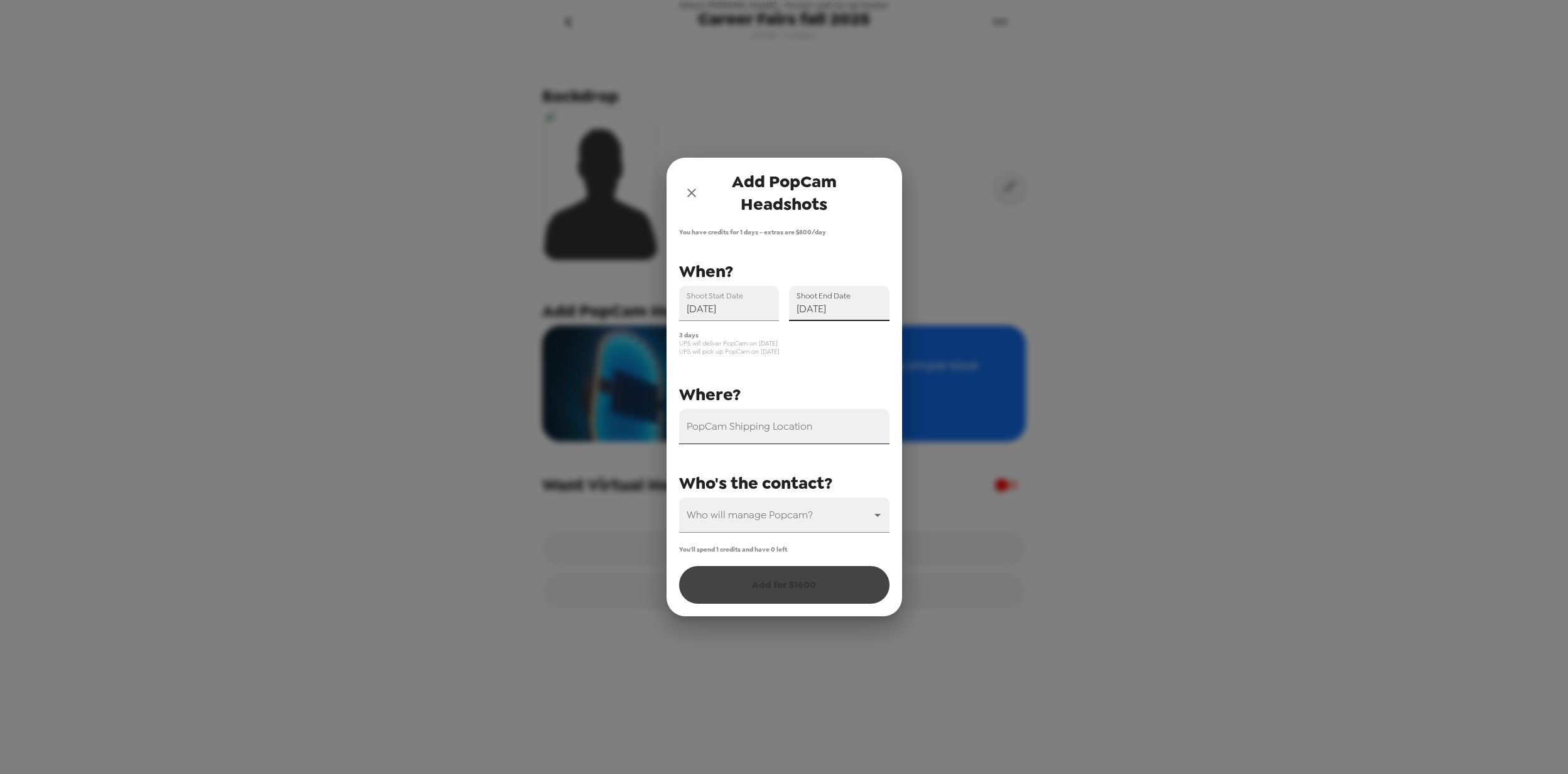
click at [819, 428] on input "PopCam Shipping Location" at bounding box center [784, 426] width 210 height 35
click at [794, 521] on body "UMass Lowell - Career and Co-op Center Career Fairs fall 2025 8/18/25 • 0 photo…" at bounding box center [784, 387] width 1568 height 774
click at [732, 546] on li "Greg Denon" at bounding box center [784, 549] width 210 height 23
type input "55648"
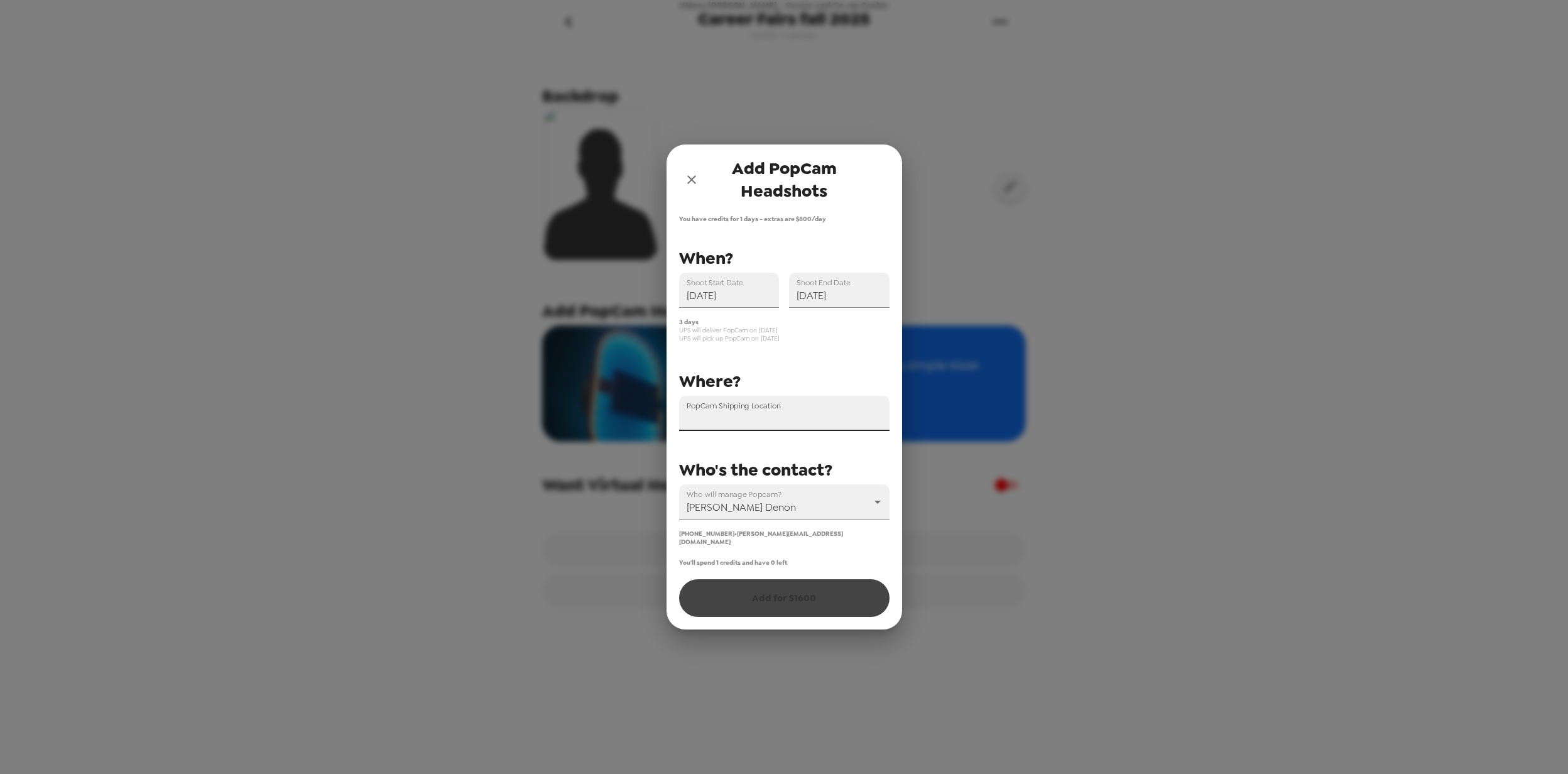
click at [774, 422] on input "PopCam Shipping Location" at bounding box center [784, 413] width 210 height 35
type input "220 Pawtucket Street suite 450, Lowell, MA, USA"
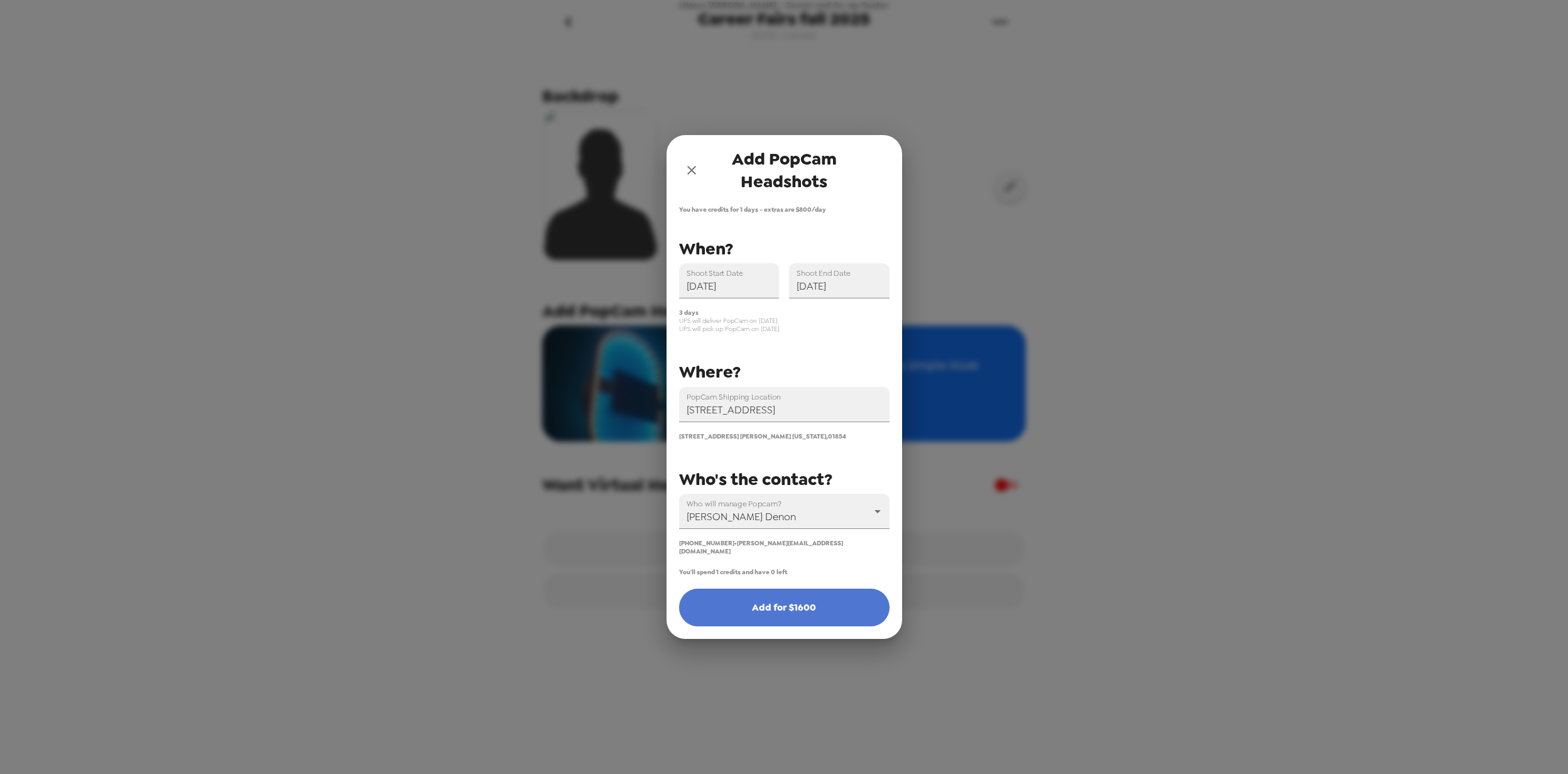
click at [826, 606] on button "Add for $ 1600" at bounding box center [784, 607] width 210 height 38
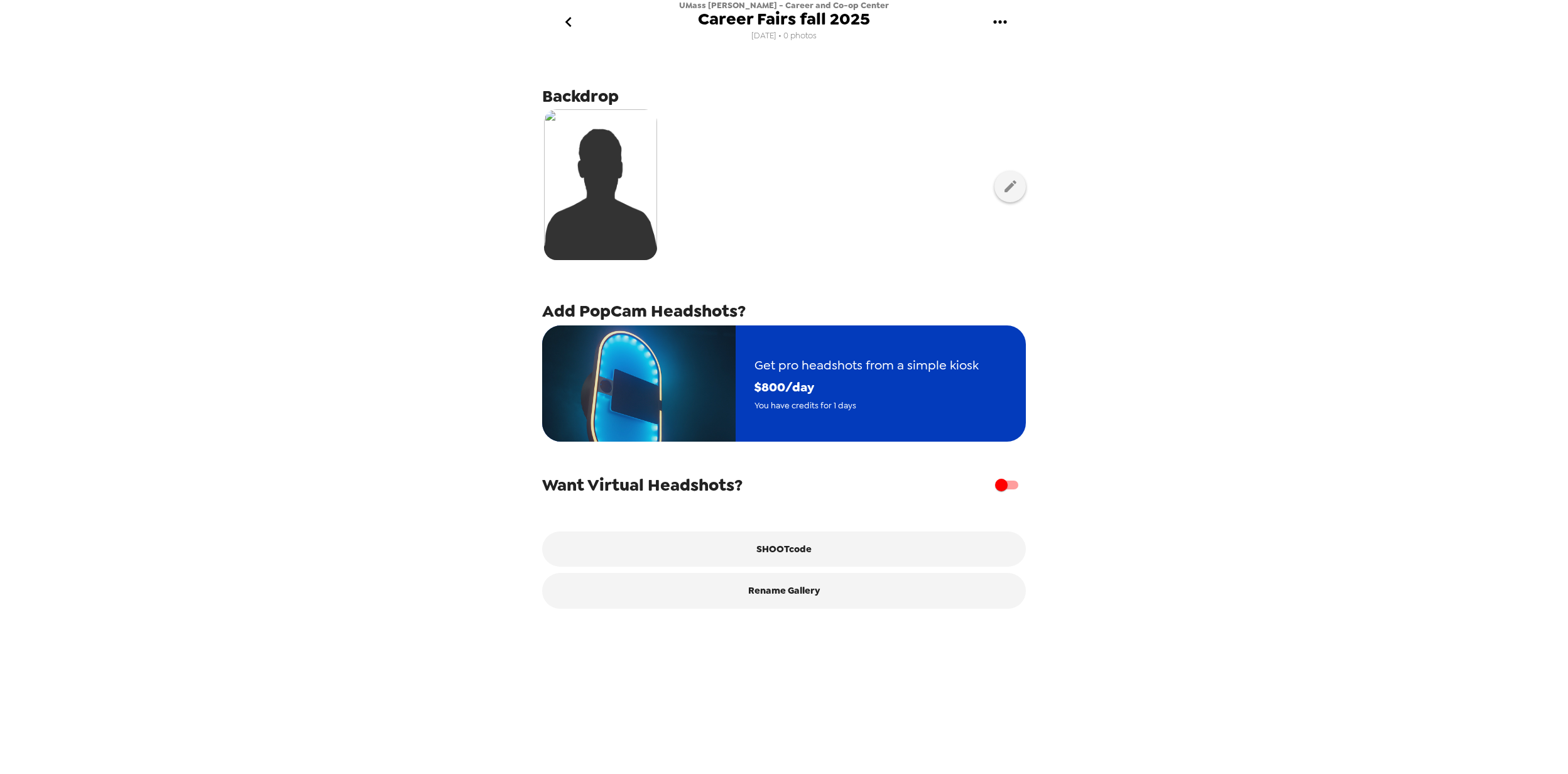
click at [798, 369] on span "Get pro headshots from a simple kiosk" at bounding box center [867, 365] width 225 height 22
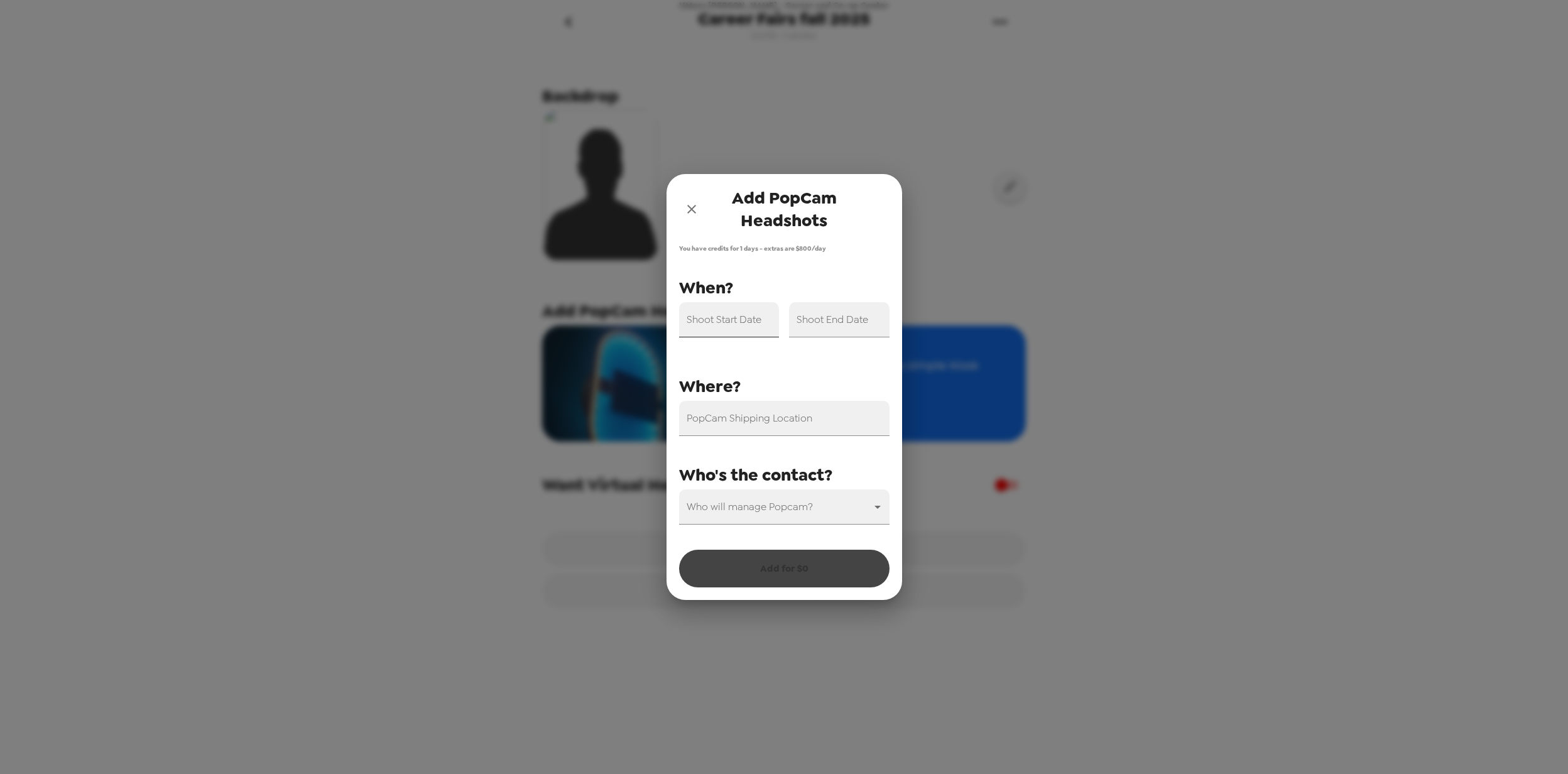
click at [710, 308] on div "Shoot Start Date" at bounding box center [729, 320] width 101 height 35
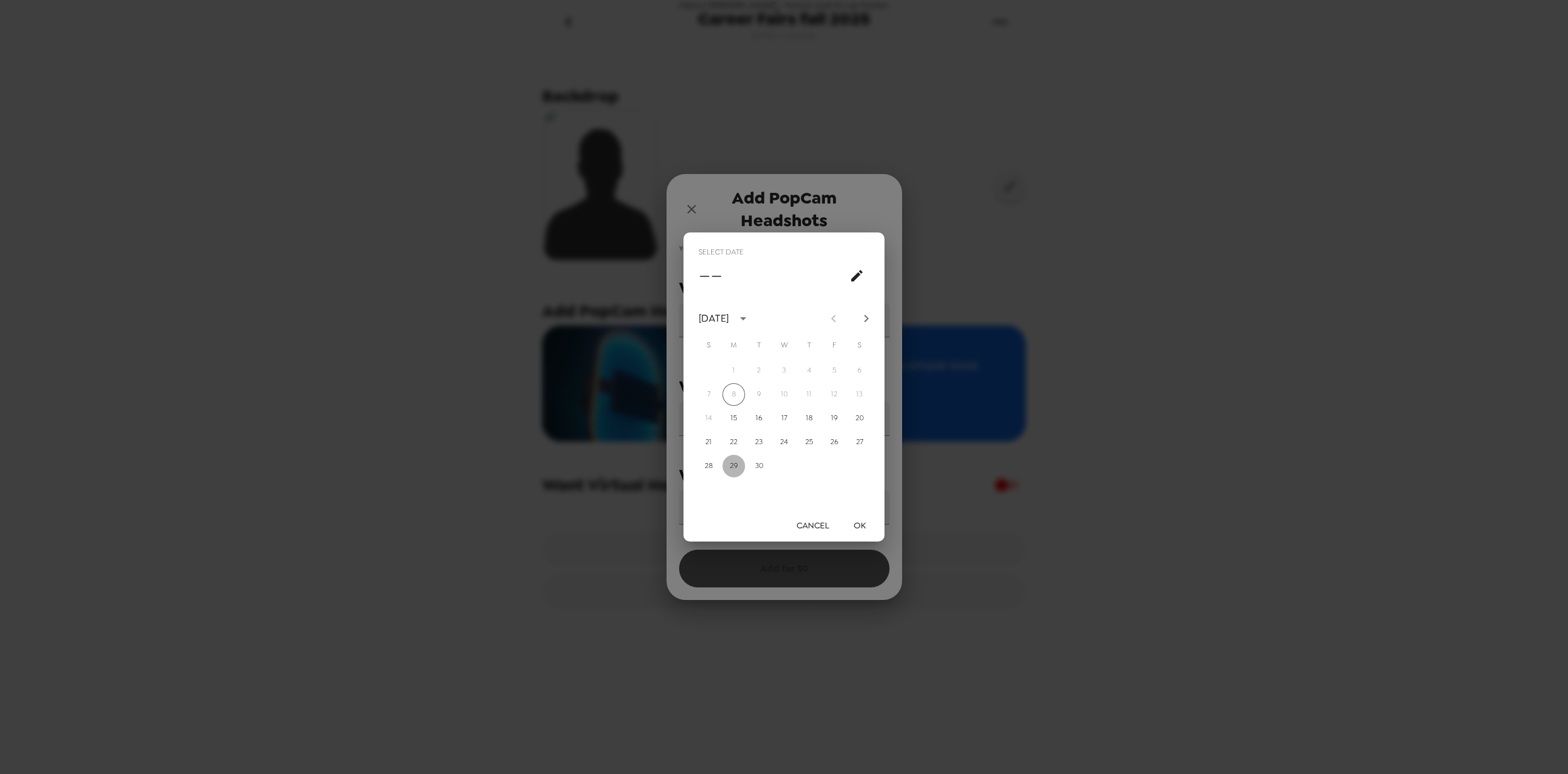
click at [732, 461] on button "29" at bounding box center [733, 466] width 23 height 23
type input "09/29/2025"
click at [855, 525] on button "OK" at bounding box center [859, 526] width 40 height 23
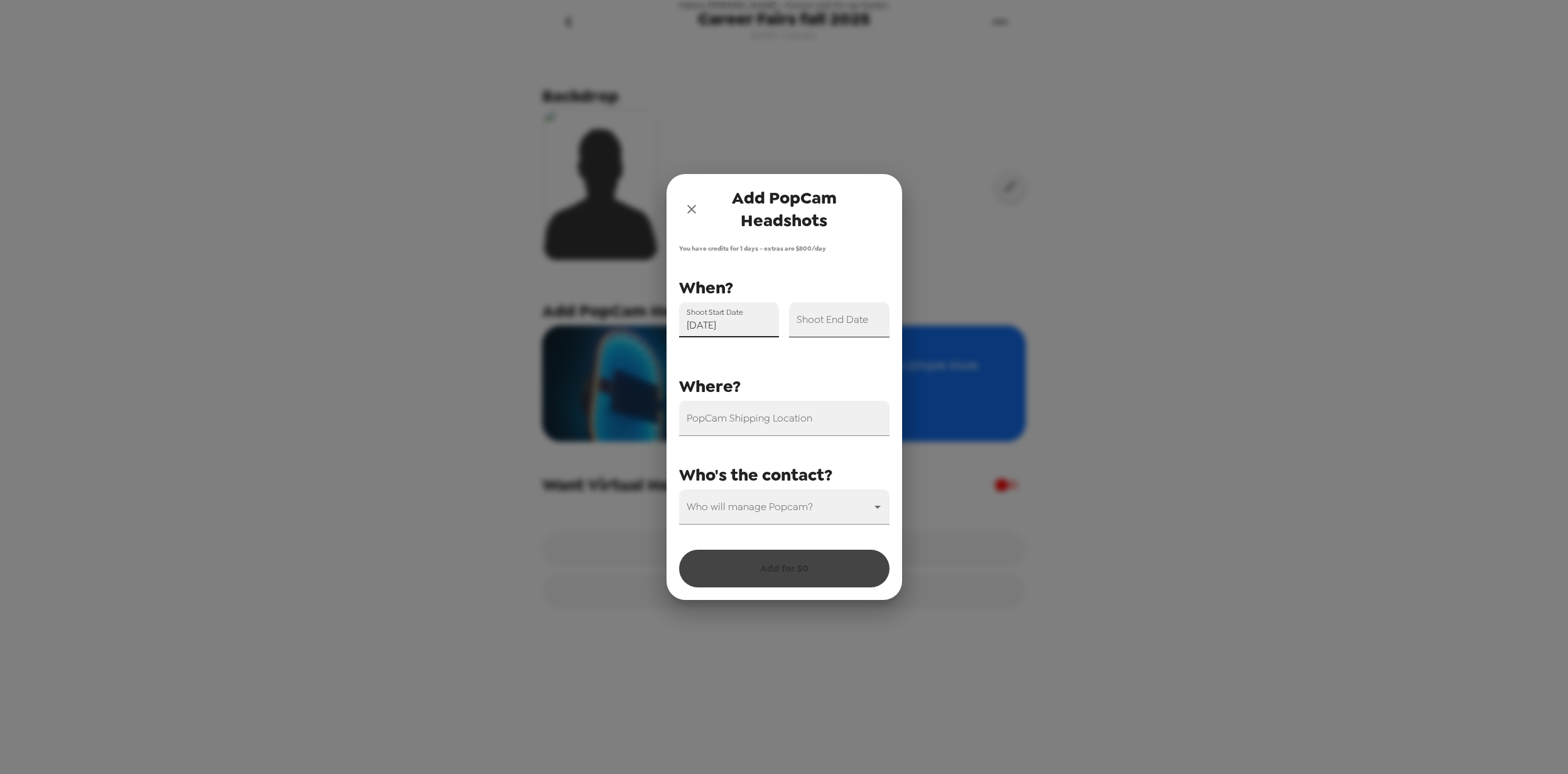
click at [863, 320] on input "Shoot End Date" at bounding box center [839, 320] width 101 height 35
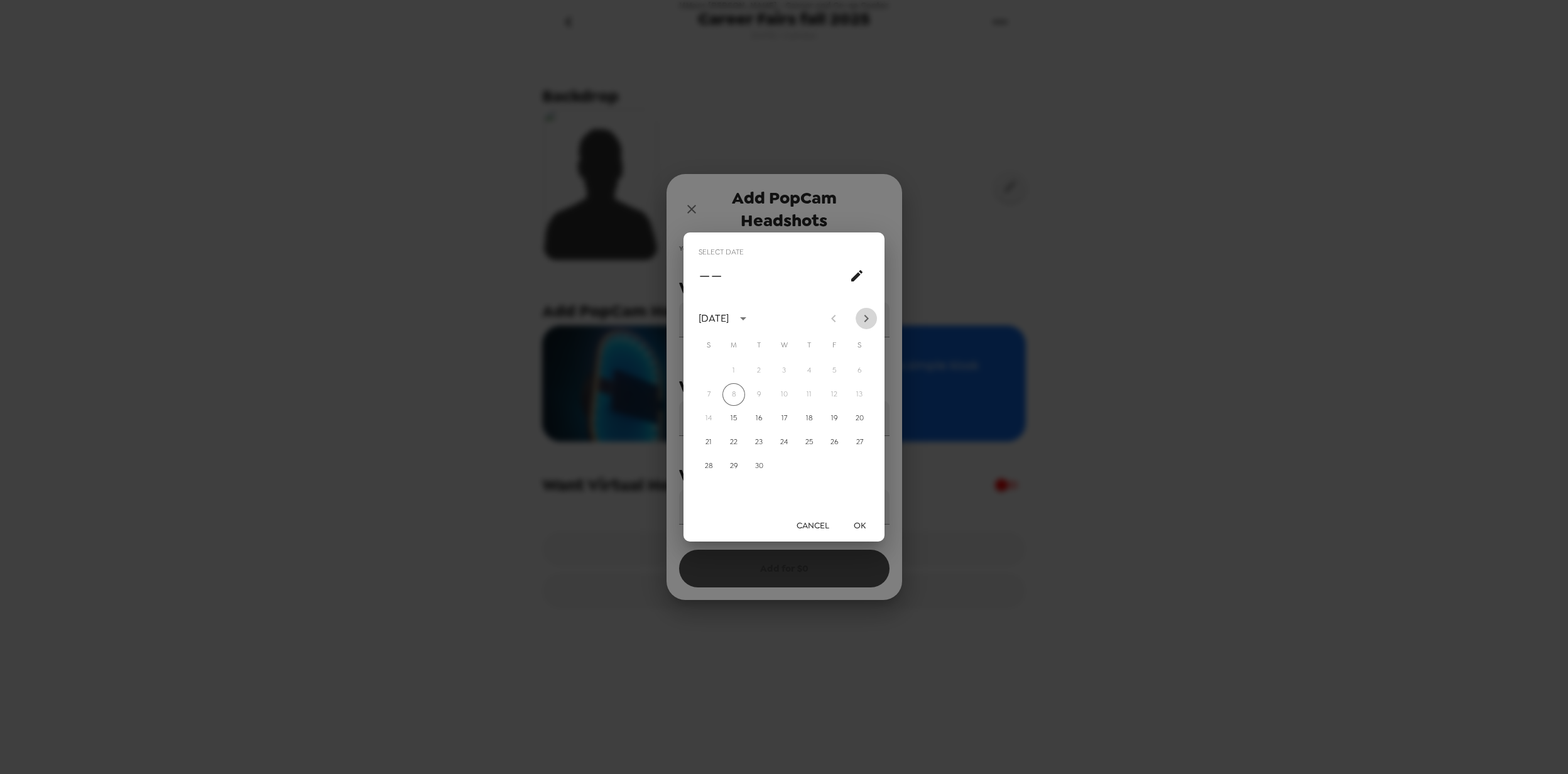
click at [871, 318] on icon "Next month" at bounding box center [866, 318] width 15 height 15
click at [787, 370] on button "1" at bounding box center [784, 370] width 23 height 23
type input "10/01/2025"
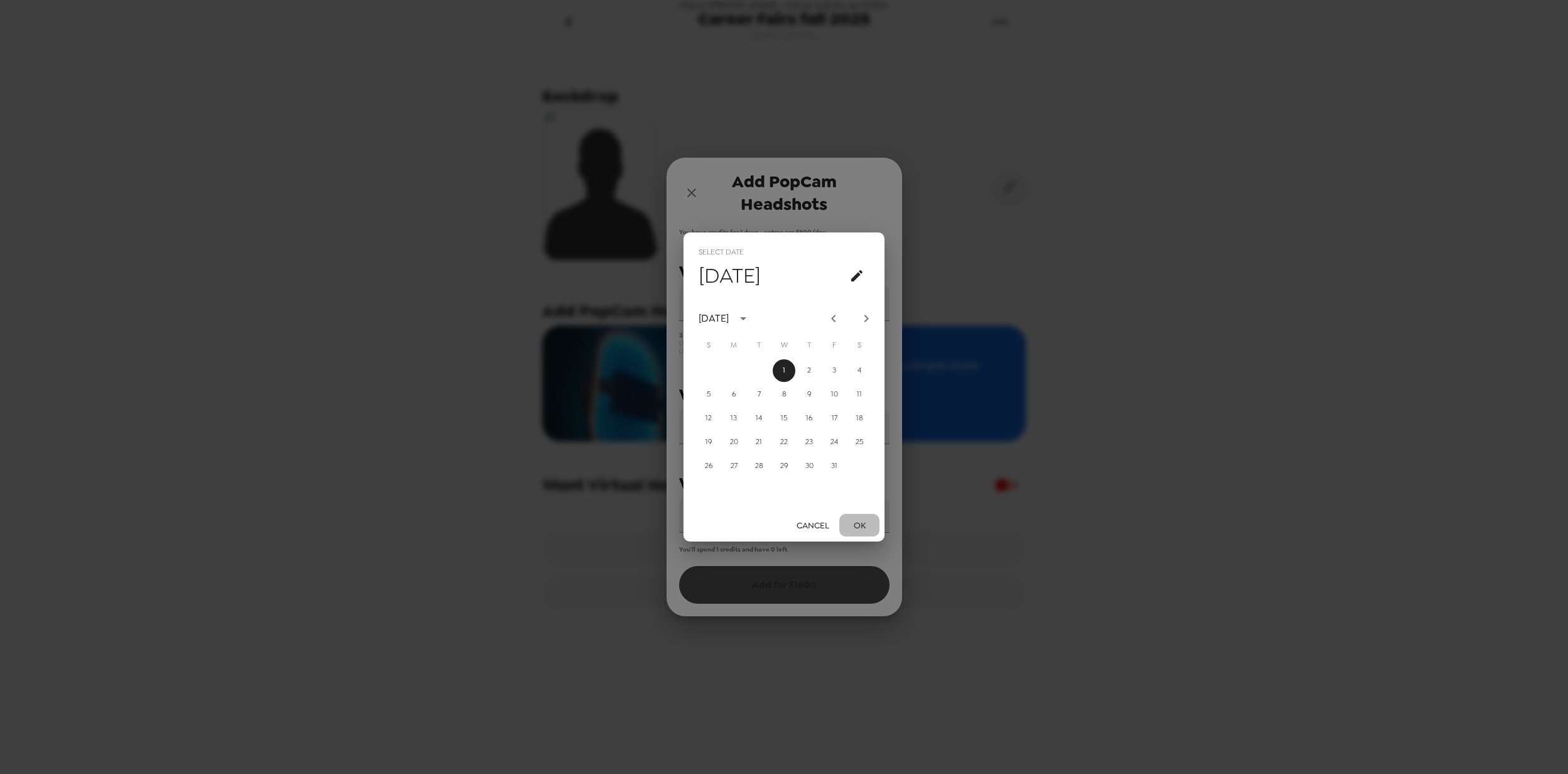
click at [861, 523] on button "OK" at bounding box center [859, 526] width 40 height 23
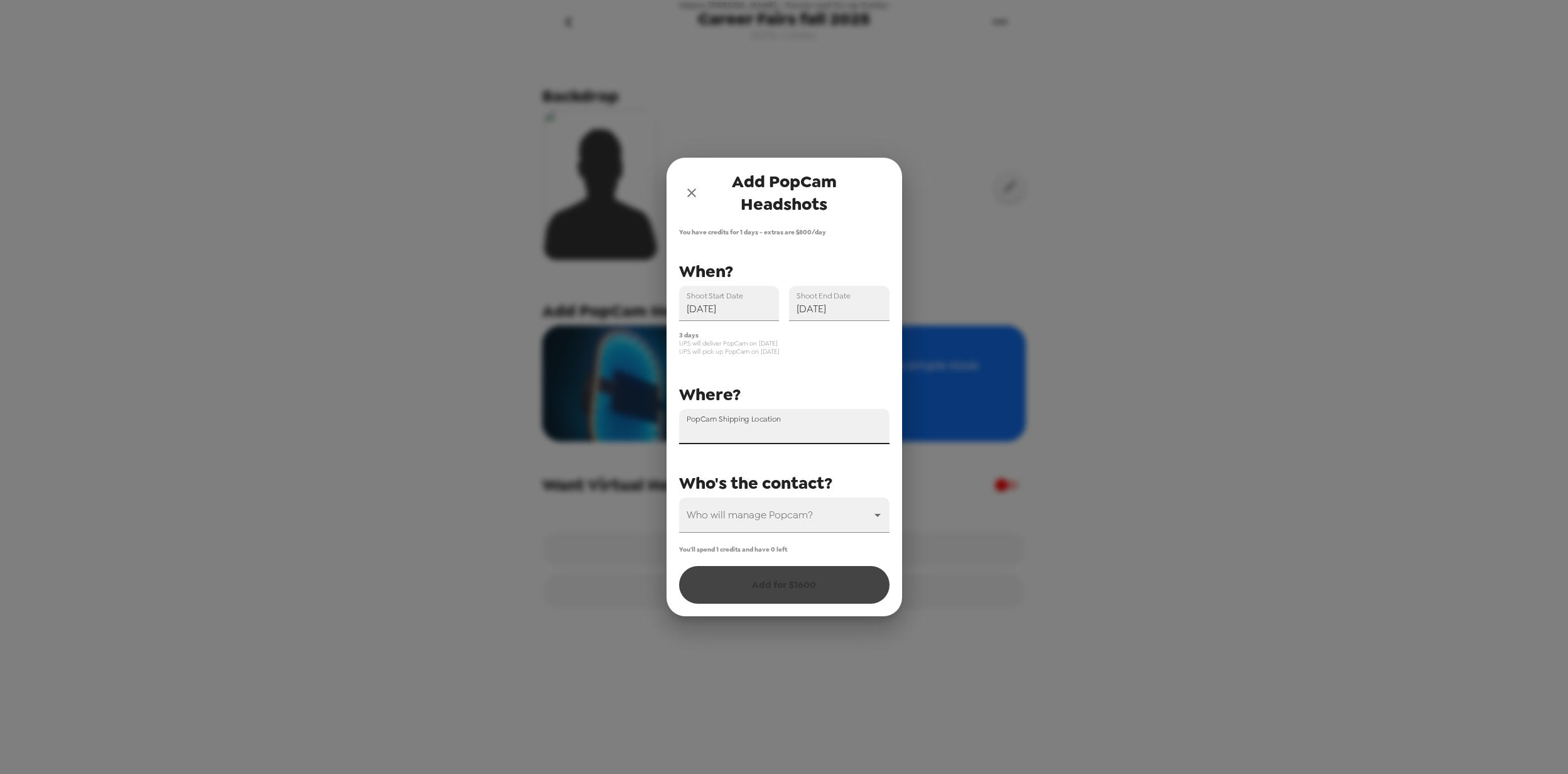
click at [811, 428] on input "PopCam Shipping Location" at bounding box center [784, 426] width 210 height 35
type input "220 Pawtucket Street suite 450, Lowell, MA, USA"
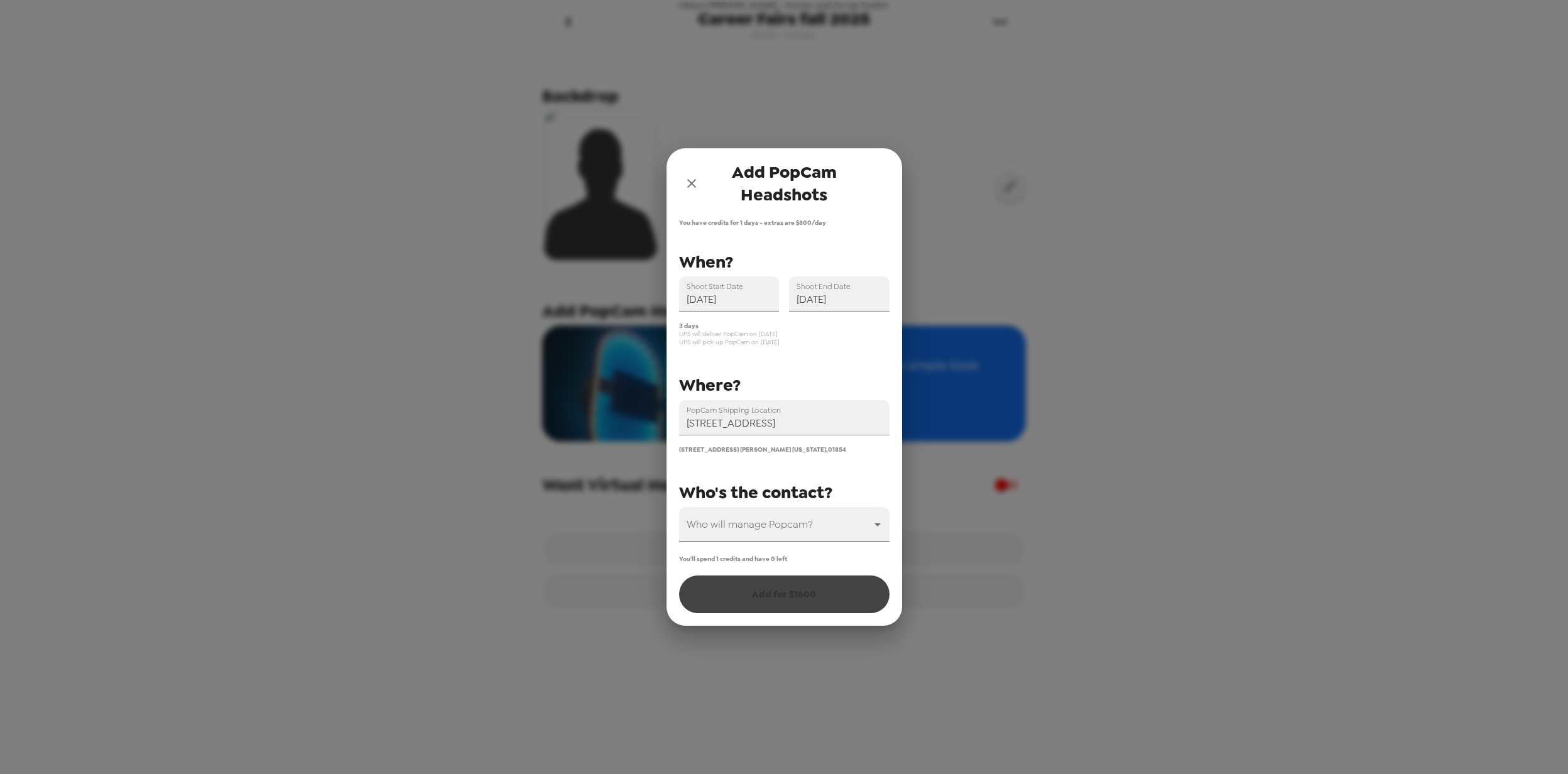
click at [818, 518] on body "UMass Lowell - Career and Co-op Center Career Fairs fall 2025 8/18/25 • 0 photo…" at bounding box center [784, 387] width 1568 height 774
click at [744, 558] on li "Greg Denon" at bounding box center [784, 557] width 210 height 23
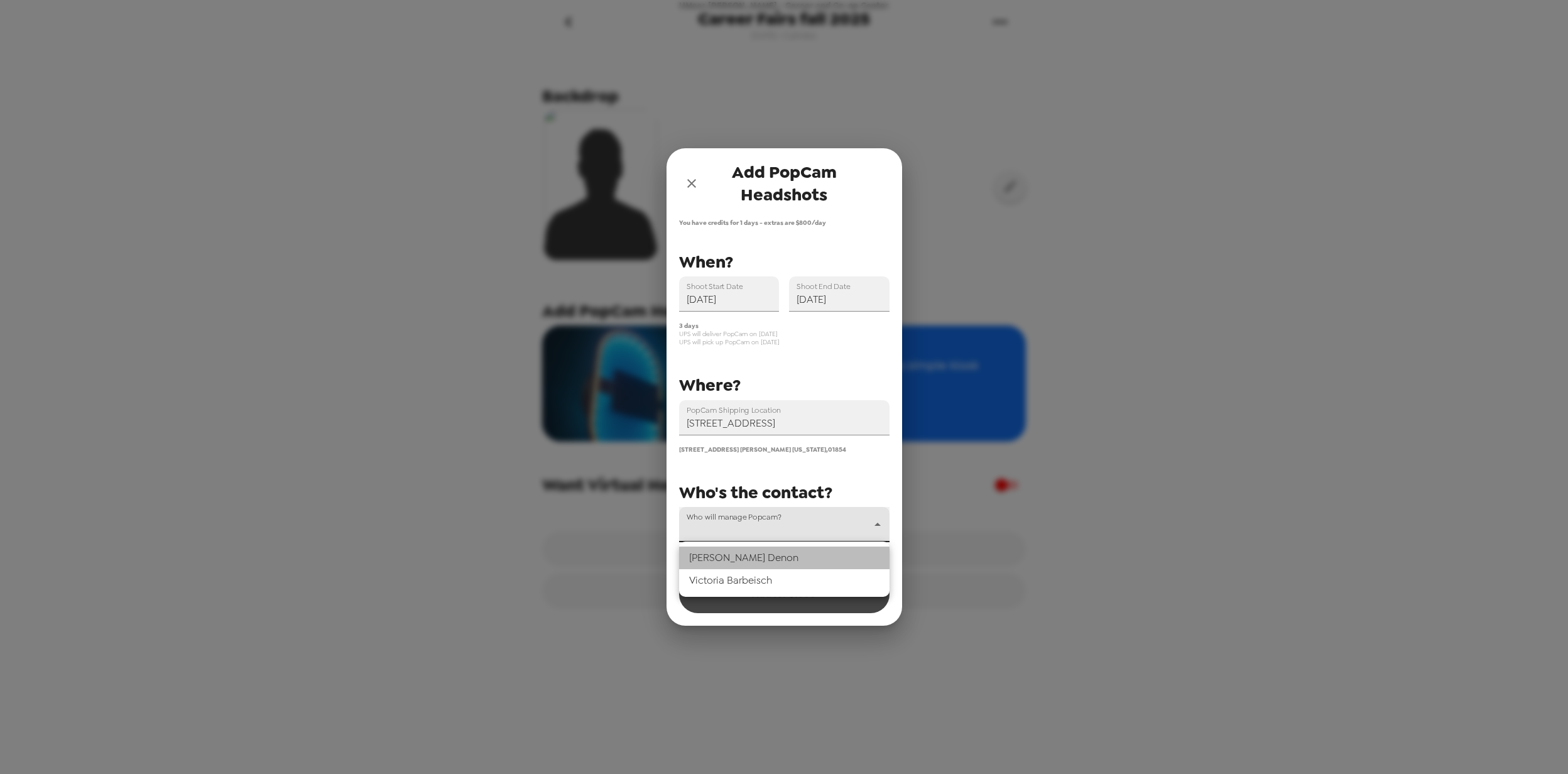
type input "55648"
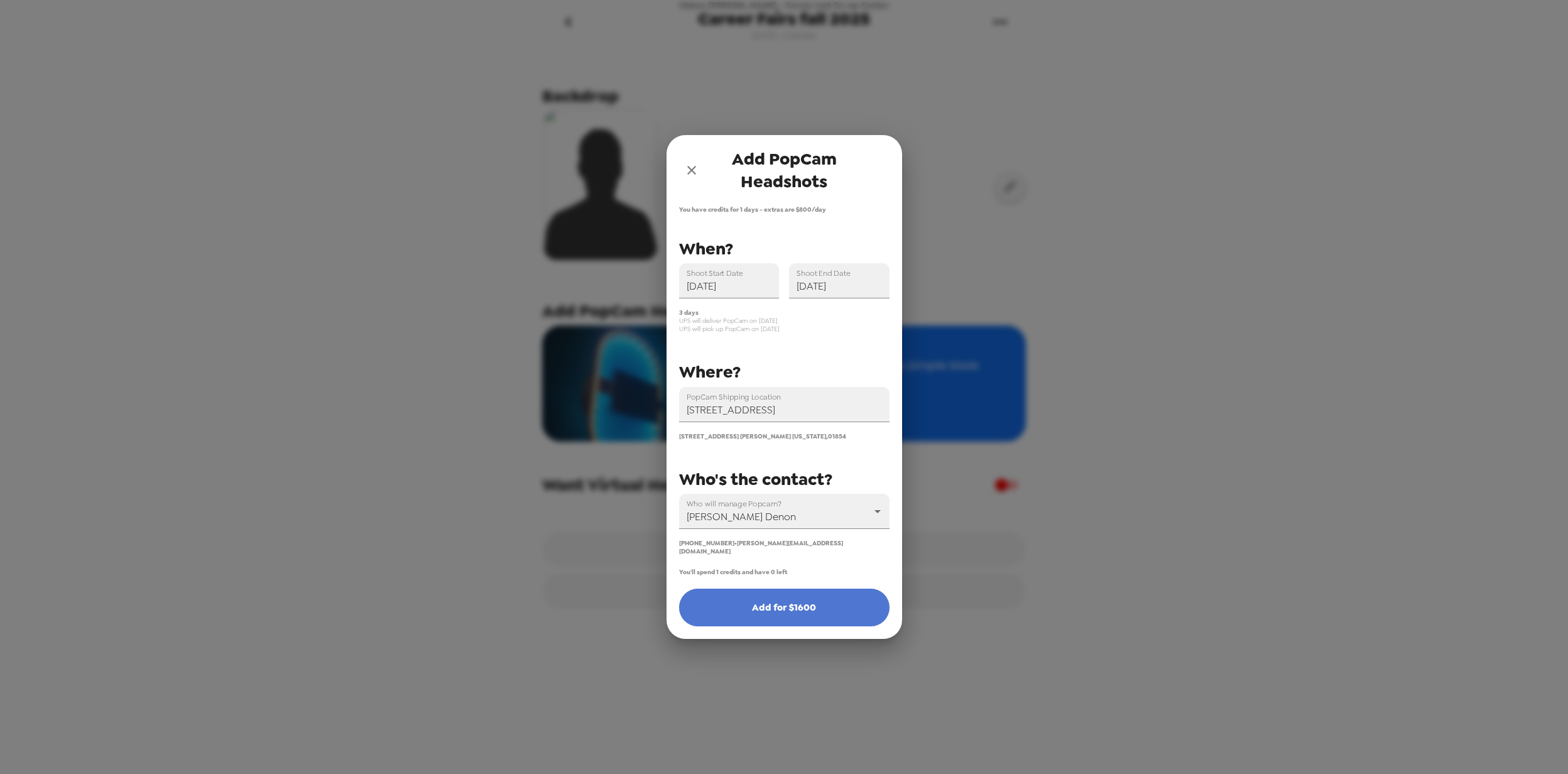
click at [800, 601] on button "Add for $ 1600" at bounding box center [784, 607] width 210 height 38
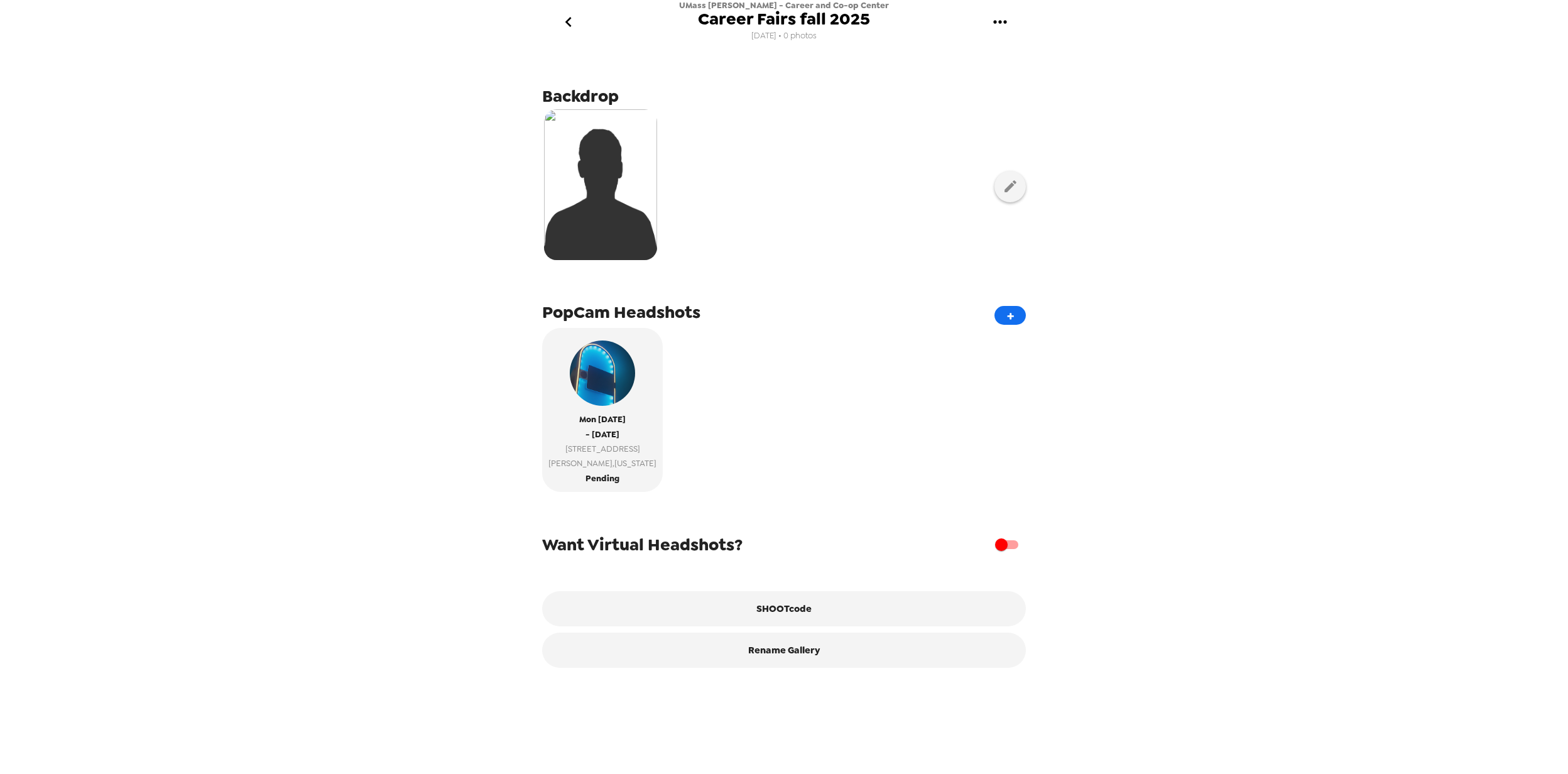
click at [357, 369] on div "UMass [PERSON_NAME] - Career and Co-op Center Career Fairs fall 2025 [DATE] • 0…" at bounding box center [784, 387] width 1568 height 774
click at [245, 167] on div "UMass [PERSON_NAME] - Career and Co-op Center Career Fairs fall 2025 [DATE] • 0…" at bounding box center [784, 387] width 1568 height 774
click at [286, 171] on div "UMass [PERSON_NAME] - Career and Co-op Center Career Fairs fall 2025 [DATE] • 0…" at bounding box center [784, 387] width 1568 height 774
click at [217, 247] on div "UMass [PERSON_NAME] - Career and Co-op Center Career Fairs fall 2025 [DATE] • 0…" at bounding box center [784, 387] width 1568 height 774
